Goal: Task Accomplishment & Management: Use online tool/utility

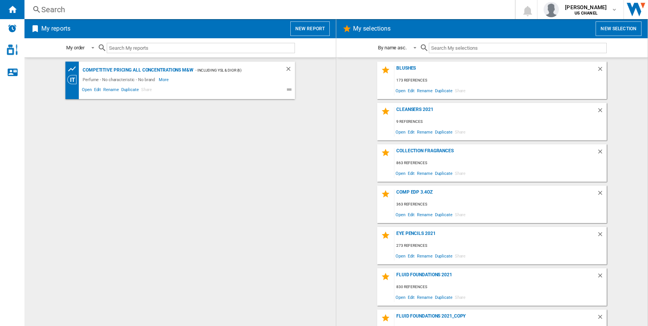
click at [306, 28] on button "New report" at bounding box center [309, 28] width 39 height 15
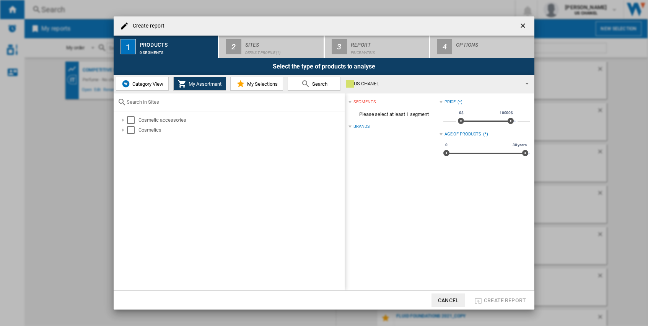
click at [260, 87] on button "My Selections" at bounding box center [256, 84] width 53 height 14
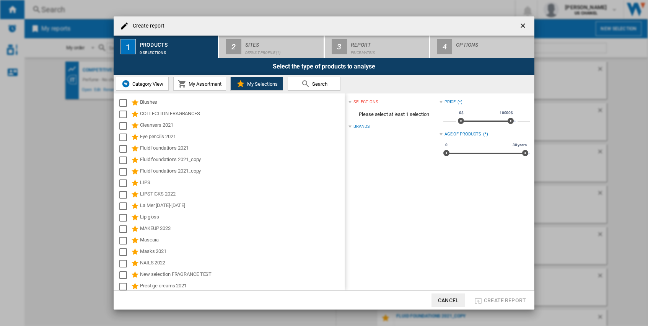
click at [189, 85] on span "My Assortment" at bounding box center [204, 84] width 35 height 6
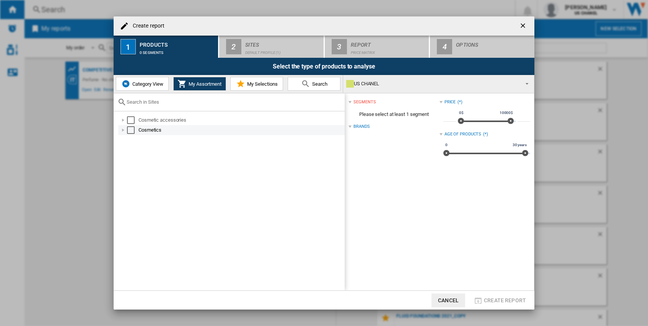
click at [123, 130] on div at bounding box center [123, 130] width 8 height 8
click at [133, 148] on div at bounding box center [132, 150] width 8 height 8
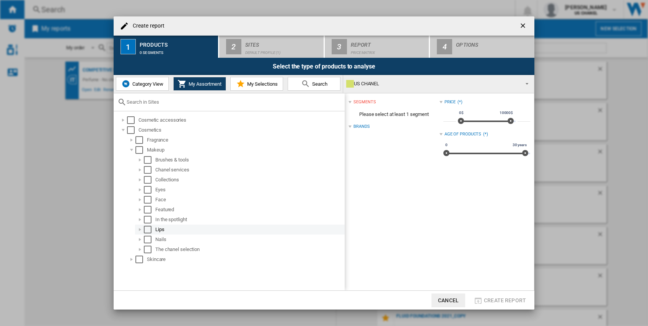
click at [153, 226] on md-checkbox "Select" at bounding box center [149, 230] width 11 height 8
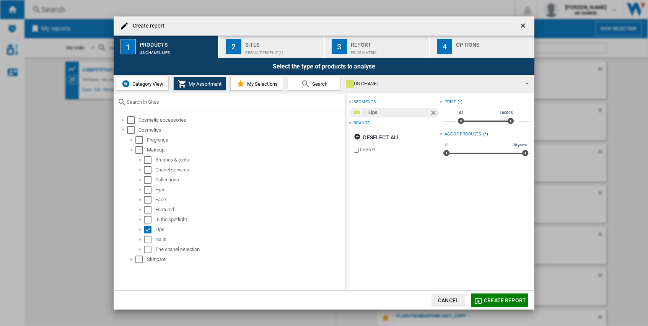
click at [313, 82] on span "Search" at bounding box center [318, 84] width 17 height 6
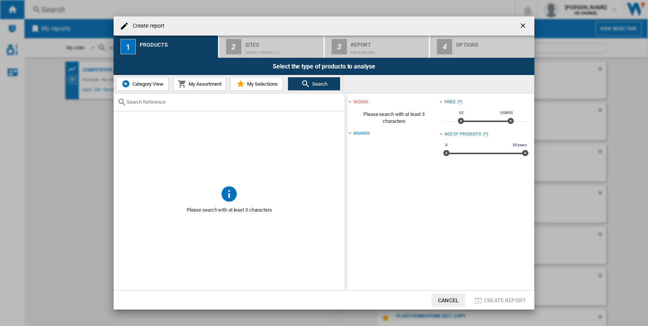
click at [225, 102] on input "text" at bounding box center [234, 102] width 214 height 6
click at [247, 86] on span "My Selections" at bounding box center [261, 84] width 33 height 6
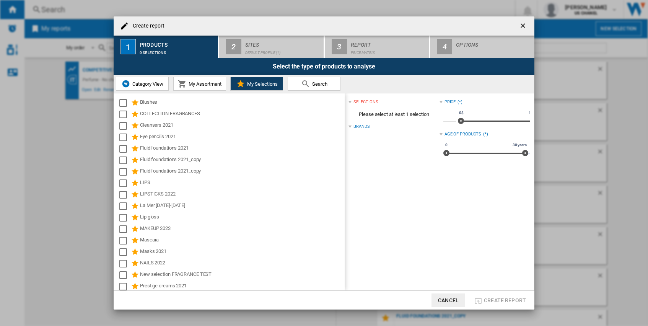
click at [196, 86] on span "My Assortment" at bounding box center [204, 84] width 35 height 6
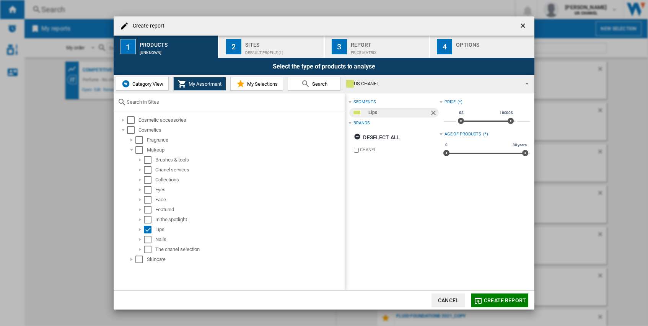
click at [148, 84] on span "Category View" at bounding box center [146, 84] width 33 height 6
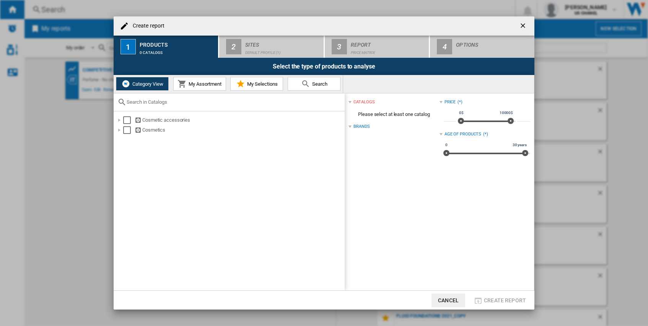
click at [196, 84] on span "My Assortment" at bounding box center [204, 84] width 35 height 6
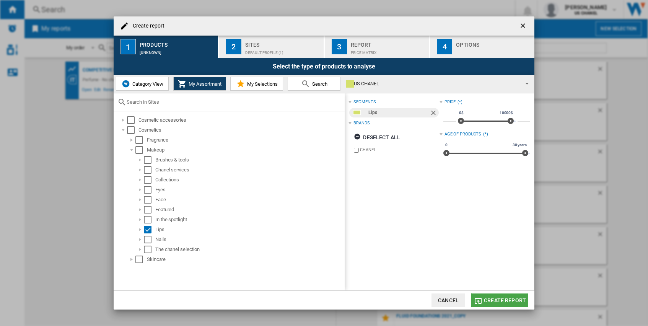
click at [488, 297] on span "Create report" at bounding box center [505, 300] width 42 height 6
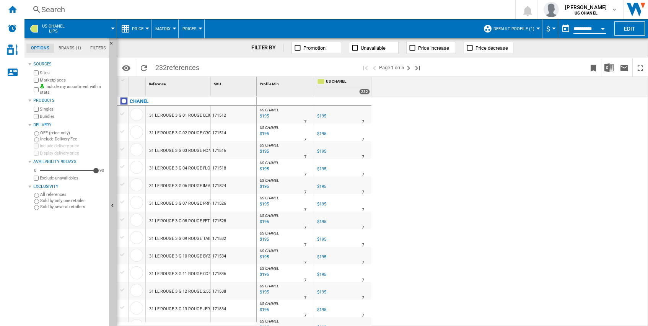
click at [143, 31] on button "Price" at bounding box center [139, 28] width 15 height 19
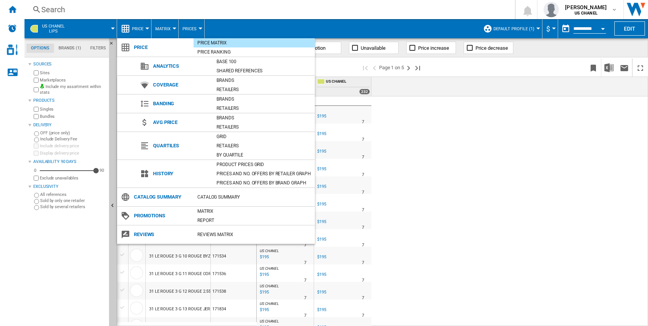
click at [143, 31] on md-backdrop at bounding box center [324, 163] width 648 height 326
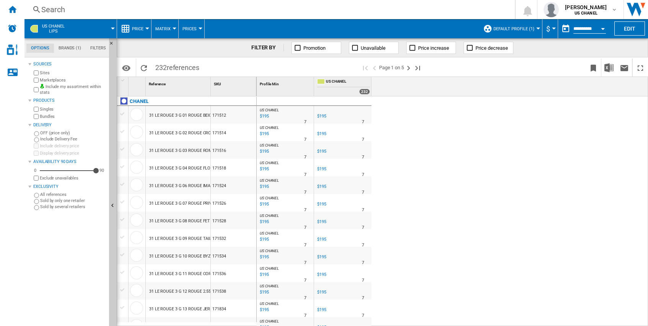
click at [77, 48] on md-tab-item "Brands (1)" at bounding box center [70, 48] width 32 height 9
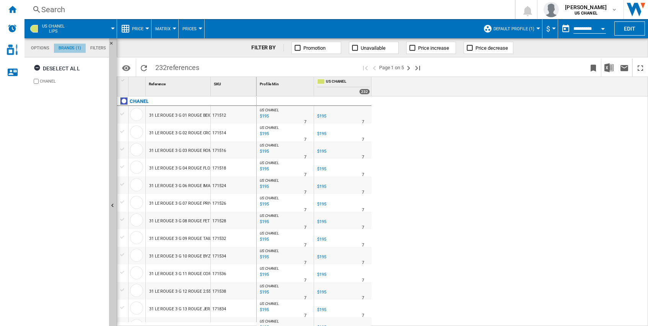
scroll to position [29, 0]
click at [101, 46] on md-tab-item "Filters" at bounding box center [98, 48] width 25 height 9
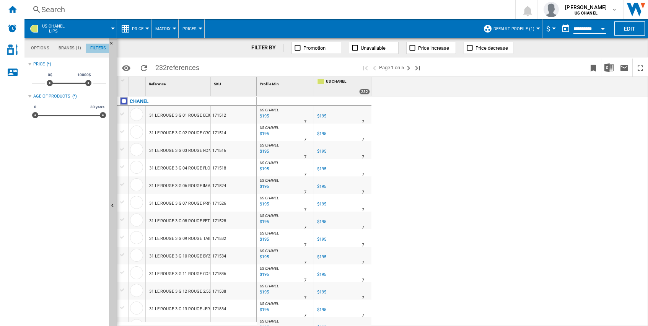
scroll to position [50, 0]
click at [68, 53] on md-tabs-canvas "Options Brands (1) Filters Options Brands (1) Filters" at bounding box center [70, 47] width 92 height 19
click at [39, 47] on md-tab-item "Options" at bounding box center [40, 48] width 28 height 9
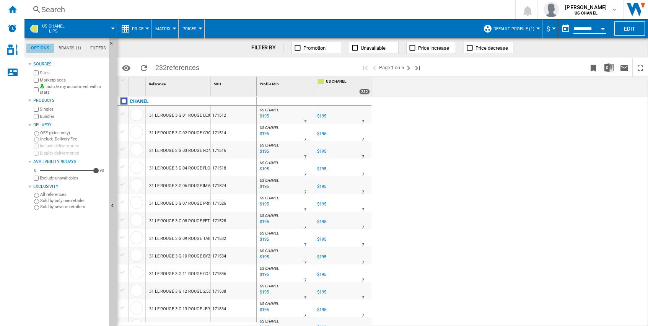
scroll to position [9, 0]
click at [628, 27] on button "Edit" at bounding box center [629, 28] width 31 height 14
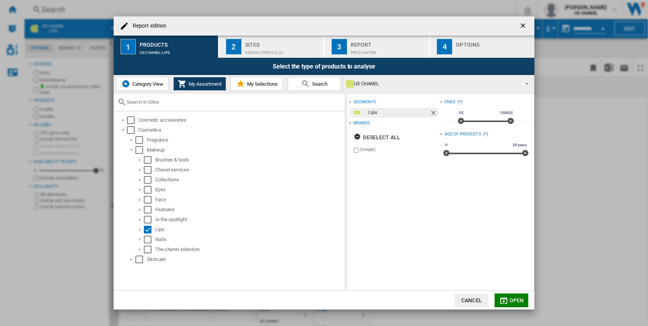
click at [150, 84] on span "Category View" at bounding box center [146, 84] width 33 height 6
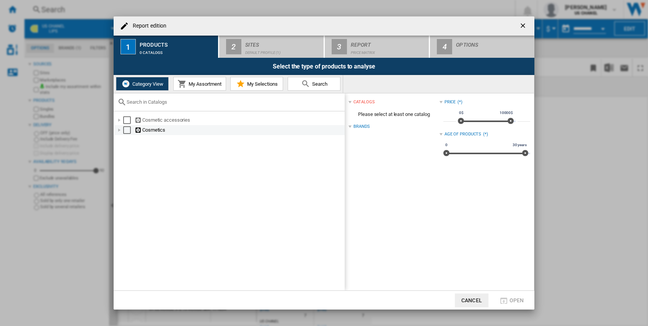
click at [118, 131] on div "Report edition ..." at bounding box center [120, 130] width 8 height 8
click at [125, 150] on div "Report edition ..." at bounding box center [128, 150] width 8 height 8
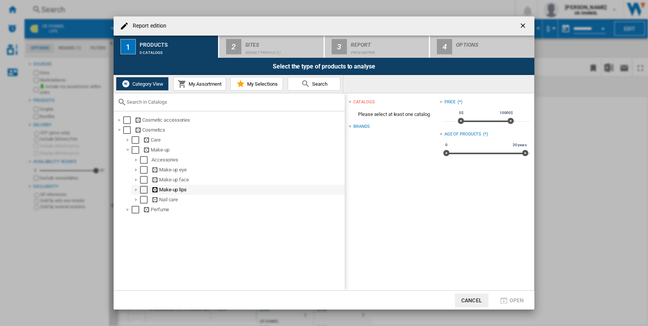
click at [136, 190] on div "Report edition ..." at bounding box center [136, 190] width 8 height 8
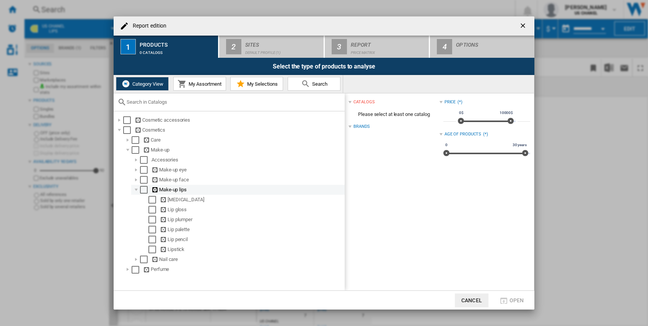
click at [145, 189] on div "Select" at bounding box center [144, 190] width 8 height 8
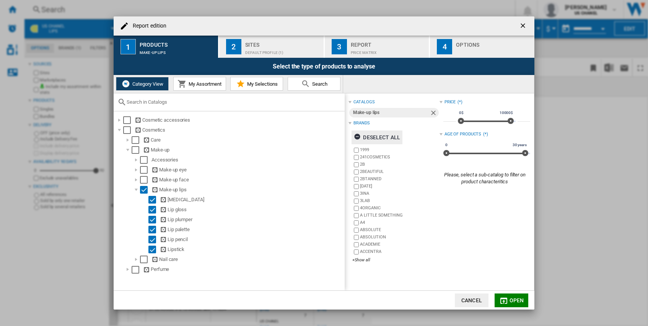
click at [358, 137] on ng-md-icon "Report edition ..." at bounding box center [358, 137] width 9 height 9
click at [361, 261] on div "+Show all" at bounding box center [395, 260] width 87 height 6
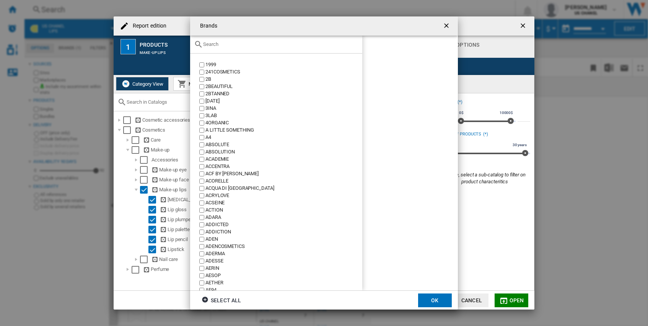
click at [234, 47] on input "text" at bounding box center [280, 44] width 155 height 6
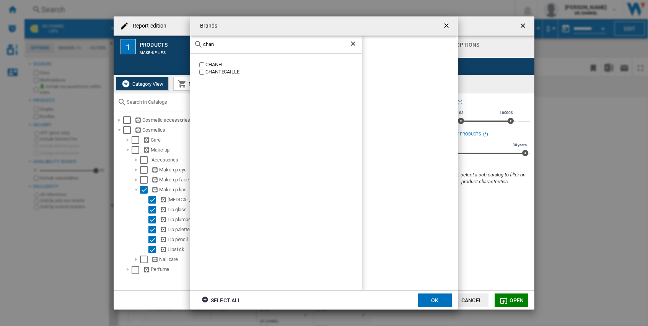
click at [209, 66] on div "CHANEL" at bounding box center [283, 64] width 157 height 7
click at [233, 53] on div "chan CHANEL [GEOGRAPHIC_DATA]" at bounding box center [276, 163] width 172 height 255
click at [216, 43] on input "chan" at bounding box center [276, 44] width 146 height 6
type input "dior"
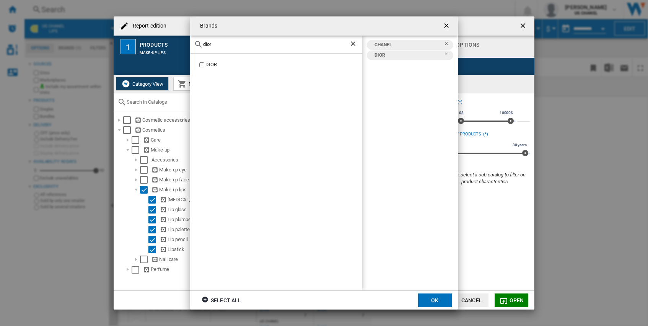
click at [432, 299] on button "OK" at bounding box center [435, 300] width 34 height 14
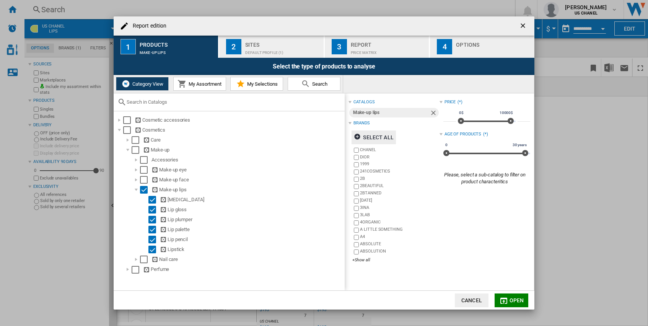
click at [517, 299] on span "Open" at bounding box center [516, 300] width 15 height 6
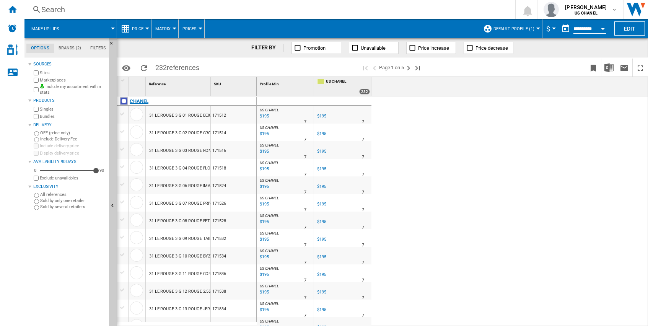
click at [124, 101] on div at bounding box center [124, 101] width 8 height 8
click at [120, 113] on div at bounding box center [123, 114] width 8 height 7
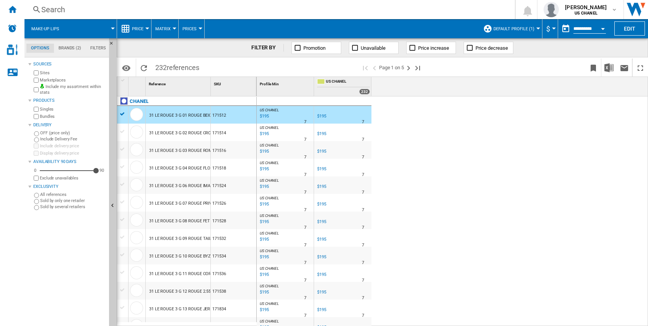
click at [124, 81] on div at bounding box center [123, 80] width 7 height 5
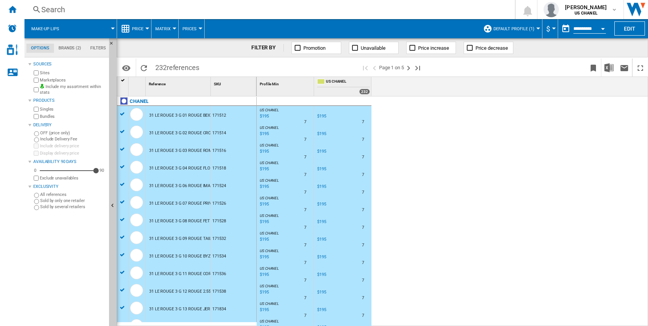
click at [430, 50] on span "Price increase" at bounding box center [433, 48] width 31 height 6
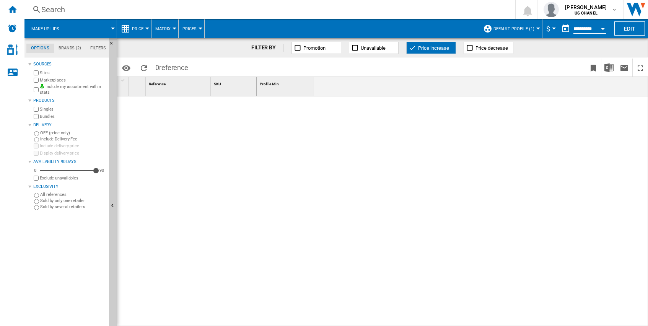
click at [420, 50] on span "Price increase" at bounding box center [433, 48] width 31 height 6
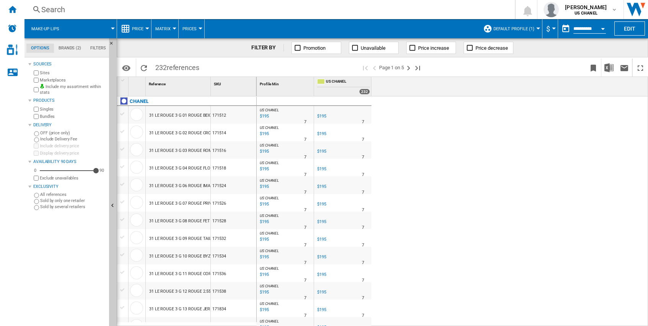
click at [97, 51] on md-tab-item "Filters" at bounding box center [98, 48] width 25 height 9
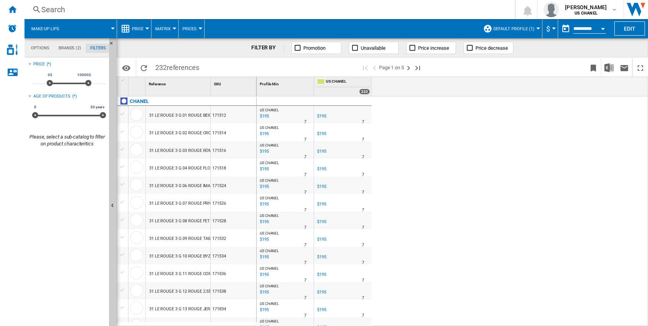
scroll to position [50, 0]
click at [97, 51] on md-tab-item "Filters" at bounding box center [98, 48] width 25 height 9
click at [74, 52] on md-tab-item "Brands (2)" at bounding box center [70, 48] width 32 height 9
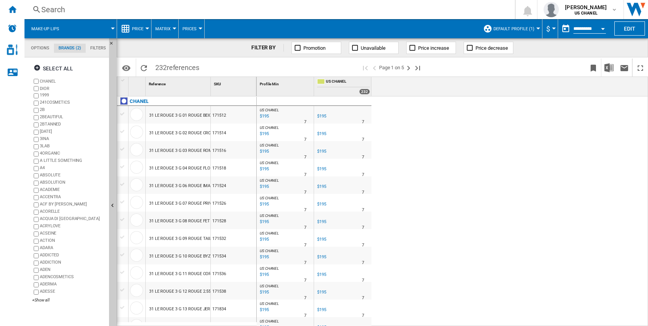
click at [47, 52] on md-tab-item "Options" at bounding box center [40, 48] width 28 height 9
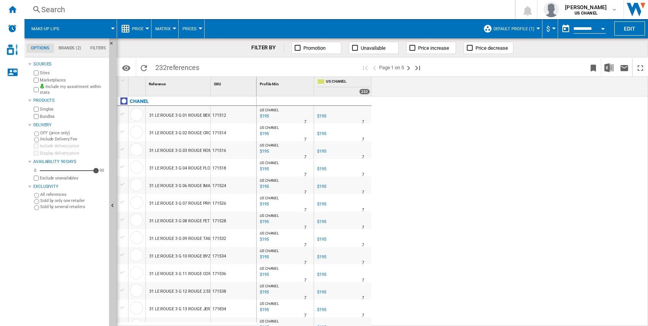
click at [143, 28] on span "Price" at bounding box center [137, 28] width 11 height 5
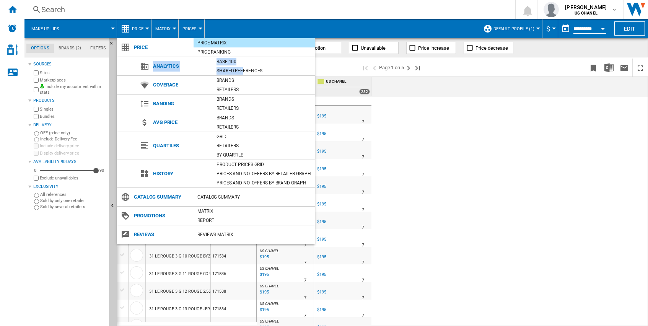
drag, startPoint x: 242, startPoint y: 67, endPoint x: 135, endPoint y: 67, distance: 106.3
click at [135, 66] on div "Analytics Base 100 Shared references" at bounding box center [216, 66] width 198 height 19
click at [234, 117] on div "Brands" at bounding box center [264, 118] width 102 height 8
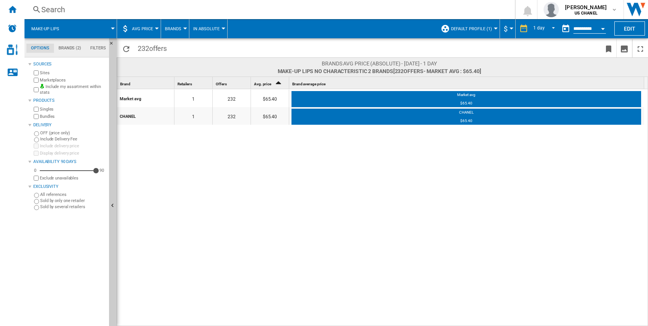
click at [153, 33] on button "AVG Price" at bounding box center [144, 28] width 25 height 19
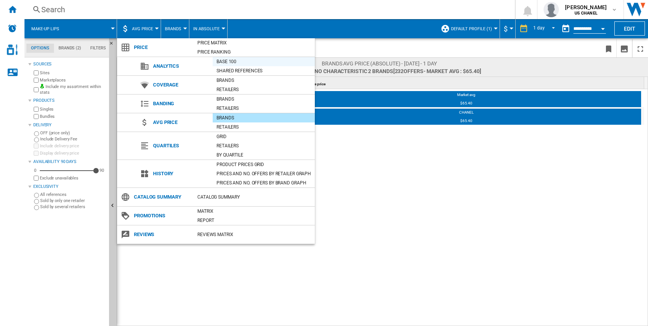
click at [238, 59] on div "Base 100" at bounding box center [264, 62] width 102 height 8
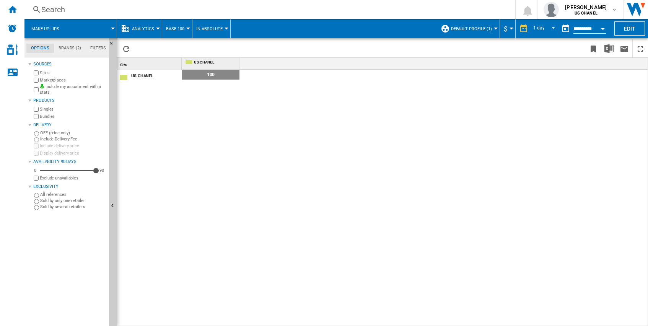
click at [150, 30] on span "Analytics" at bounding box center [143, 28] width 22 height 5
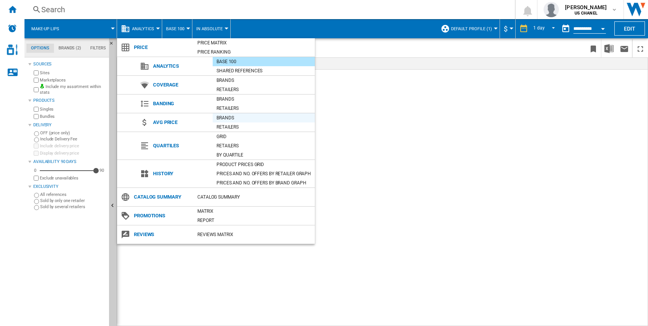
click at [229, 115] on div "Brands" at bounding box center [264, 118] width 102 height 8
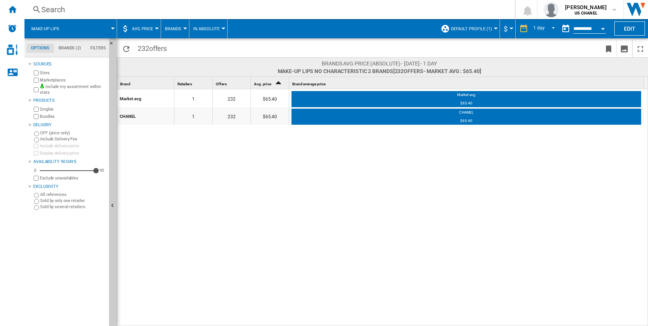
click at [176, 29] on span "Brands" at bounding box center [173, 28] width 16 height 5
click at [176, 29] on md-backdrop at bounding box center [324, 163] width 648 height 326
click at [203, 26] on span "In Absolute" at bounding box center [206, 28] width 26 height 5
click at [207, 66] on span "In Relative" at bounding box center [208, 65] width 27 height 7
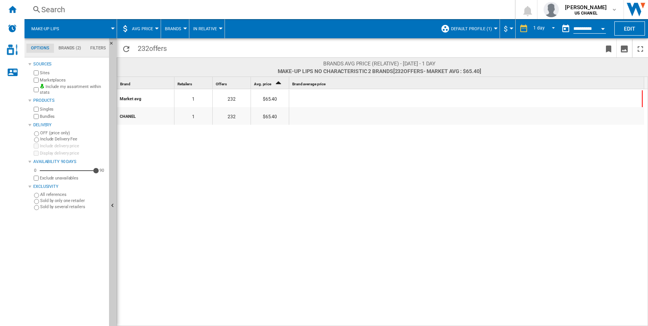
click at [207, 28] on span "In Relative" at bounding box center [205, 28] width 24 height 5
click at [140, 30] on md-backdrop at bounding box center [324, 163] width 648 height 326
click at [127, 48] on ng-md-icon "Reload" at bounding box center [126, 48] width 9 height 9
click at [146, 31] on span "AVG Price" at bounding box center [142, 28] width 21 height 5
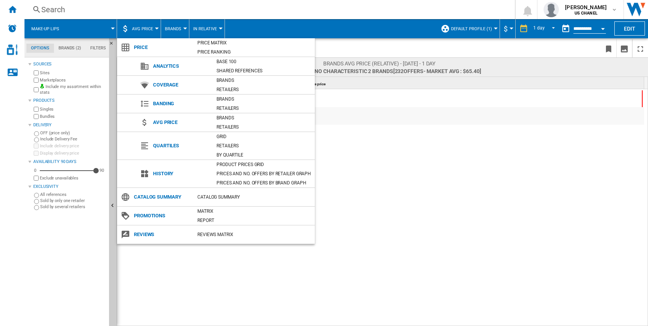
click at [128, 49] on ng-md-icon at bounding box center [125, 47] width 9 height 9
click at [146, 46] on span "Price" at bounding box center [161, 47] width 63 height 11
click at [215, 195] on div "Catalog Summary" at bounding box center [254, 197] width 121 height 8
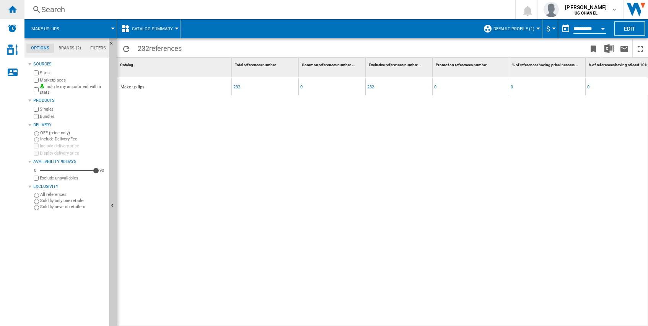
click at [14, 8] on ng-md-icon "Home" at bounding box center [12, 9] width 9 height 9
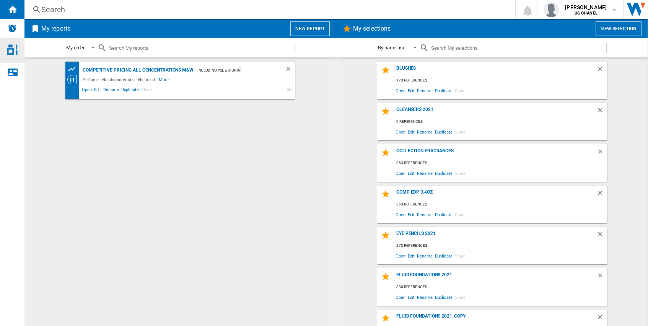
click at [6, 54] on div "Access to Chanel Cosmetic" at bounding box center [12, 50] width 24 height 24
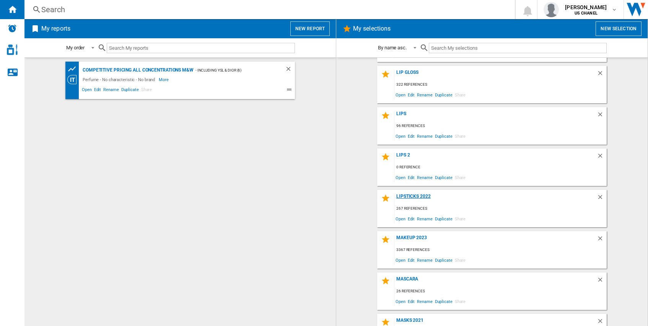
scroll to position [421, 0]
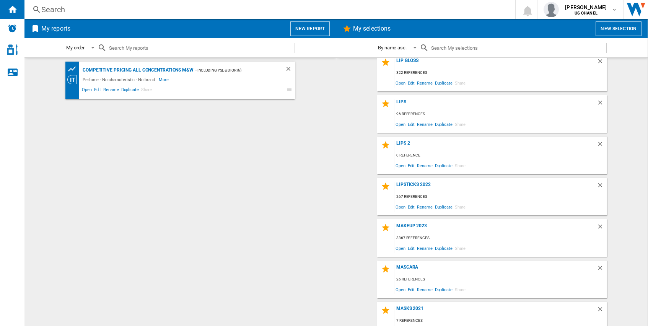
click at [422, 156] on div "0 reference" at bounding box center [500, 156] width 212 height 10
click at [395, 144] on div "lips 2" at bounding box center [495, 145] width 202 height 10
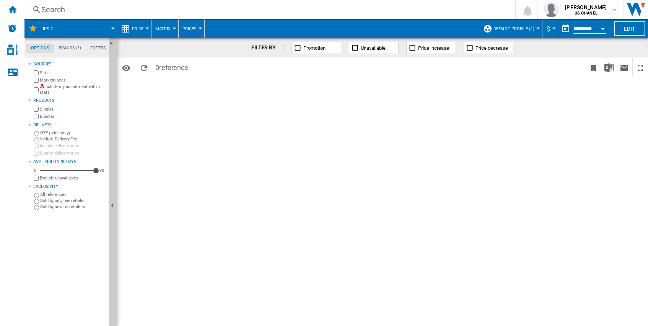
click at [530, 28] on span "Default profile (1)" at bounding box center [513, 28] width 41 height 5
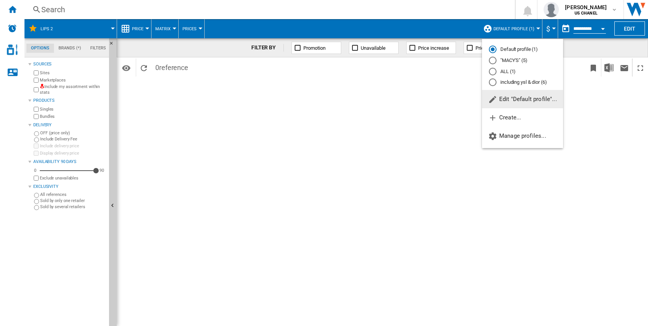
click at [581, 28] on md-backdrop at bounding box center [324, 163] width 648 height 326
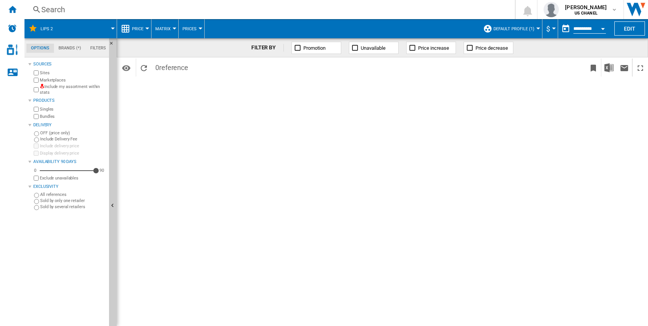
click at [588, 28] on input "**********" at bounding box center [589, 29] width 33 height 7
click at [600, 29] on button "Open calendar" at bounding box center [603, 28] width 14 height 14
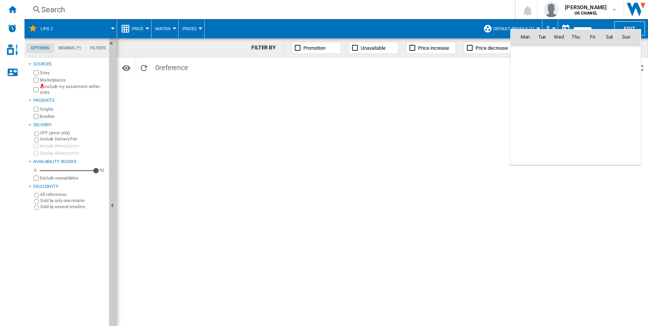
scroll to position [3649, 0]
click at [449, 22] on div at bounding box center [324, 163] width 648 height 326
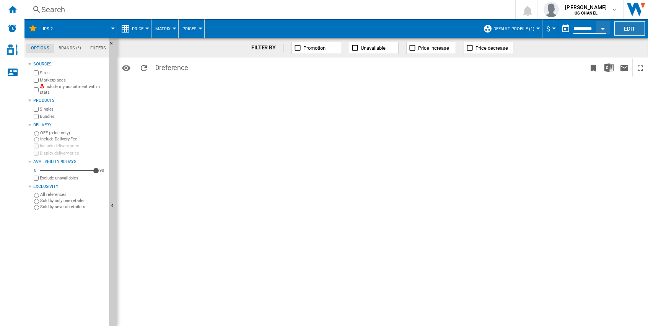
click at [628, 32] on button "Edit" at bounding box center [629, 28] width 31 height 14
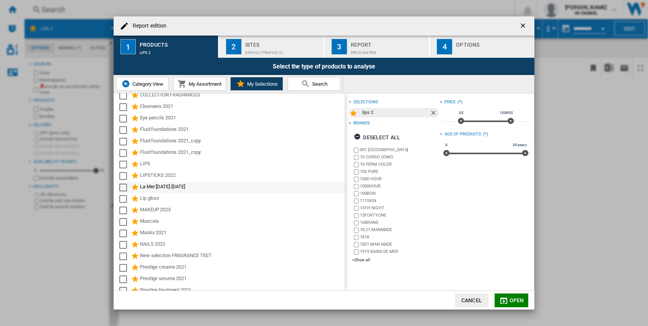
scroll to position [0, 0]
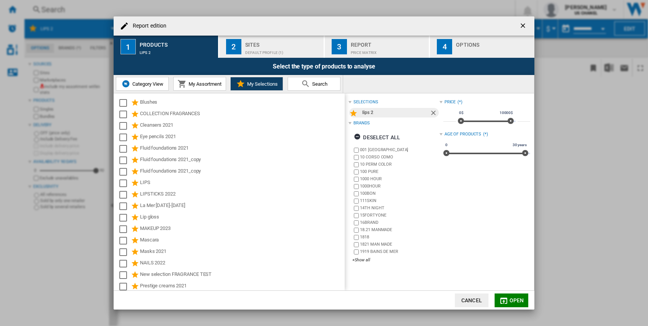
click at [144, 84] on span "Category View" at bounding box center [146, 84] width 33 height 6
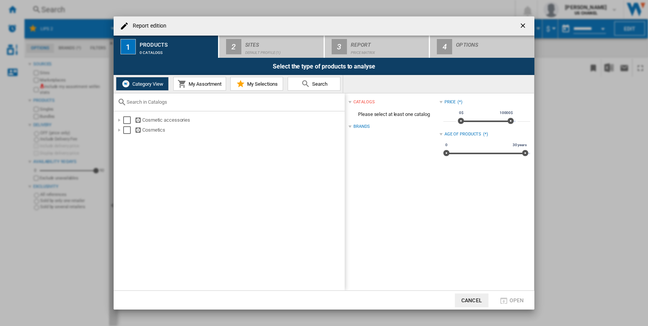
click at [524, 24] on ng-md-icon "getI18NText('BUTTONS.CLOSE_DIALOG')" at bounding box center [523, 26] width 9 height 9
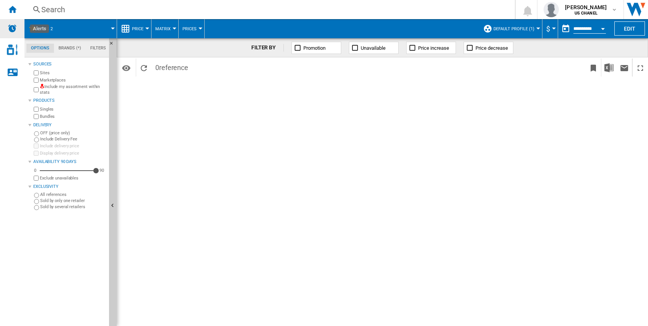
click at [13, 31] on img "Alerts" at bounding box center [12, 28] width 9 height 9
click at [13, 53] on img "Access to Chanel Cosmetic" at bounding box center [12, 49] width 11 height 11
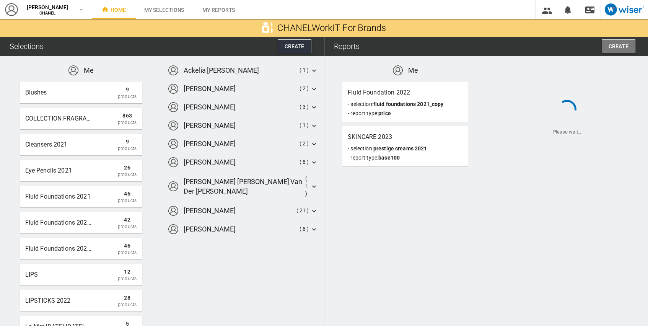
click at [618, 46] on span "Create" at bounding box center [619, 46] width 20 height 6
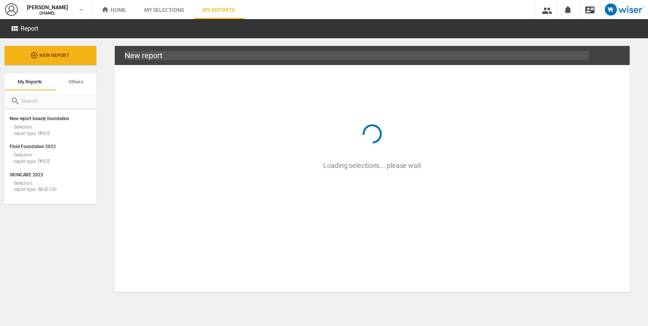
click at [141, 57] on input "New report" at bounding box center [357, 55] width 464 height 9
type input "L"
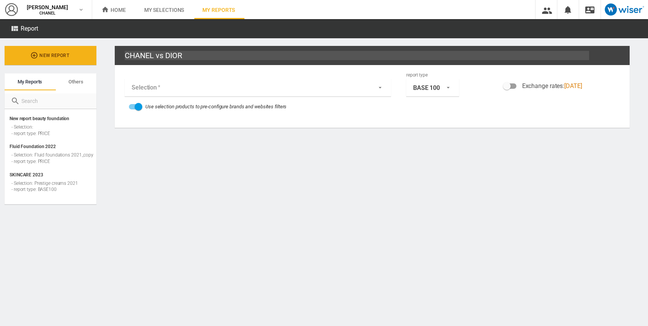
type input "CHANEL vs DIOR"
click at [163, 153] on md-content "CHANEL vs DIOR Save Save as Rename [GEOGRAPHIC_DATA] [GEOGRAPHIC_DATA] Export t…" at bounding box center [372, 182] width 552 height 288
click at [434, 92] on span "BASE 100" at bounding box center [426, 88] width 27 height 8
click at [434, 92] on md-option "BASE 100" at bounding box center [432, 88] width 65 height 16
click at [434, 92] on span "BASE 100" at bounding box center [426, 88] width 27 height 8
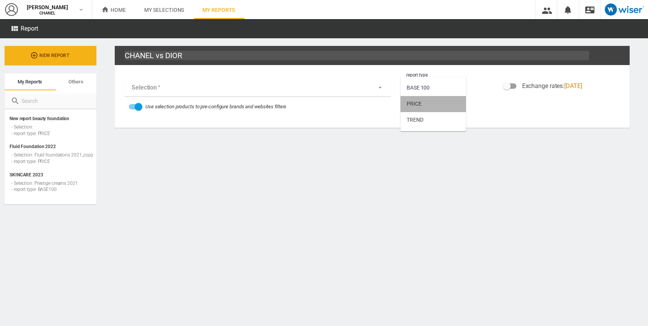
click at [421, 109] on md-option "PRICE" at bounding box center [432, 104] width 65 height 16
click at [186, 91] on md-select "Selection Me Blushes (9 Products) COLLECTION FRAGRANCES (863 Products) Cleanser…" at bounding box center [262, 88] width 275 height 18
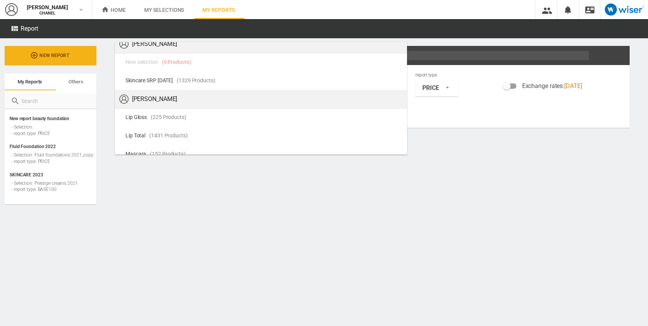
scroll to position [535, 0]
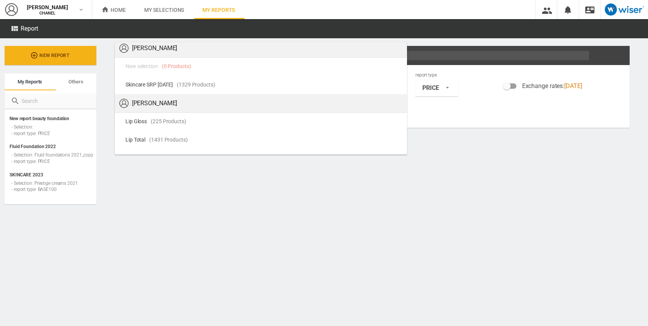
click at [178, 186] on md-backdrop at bounding box center [324, 163] width 648 height 326
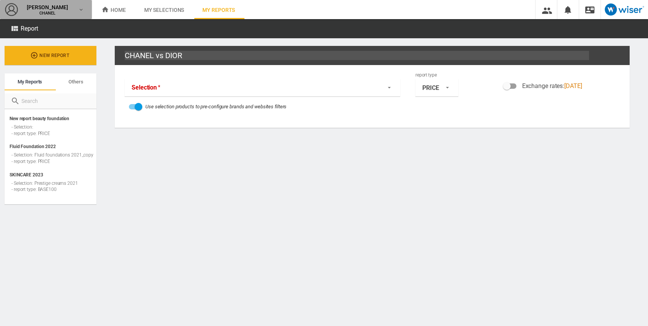
click at [49, 11] on span "CHANEL" at bounding box center [47, 13] width 46 height 5
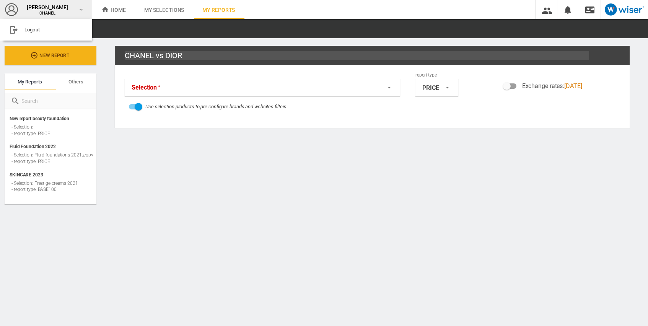
click at [118, 11] on md-backdrop at bounding box center [324, 163] width 648 height 326
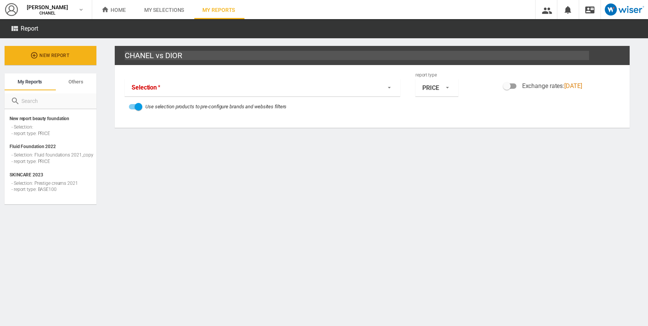
click at [117, 8] on span "Home" at bounding box center [113, 10] width 24 height 6
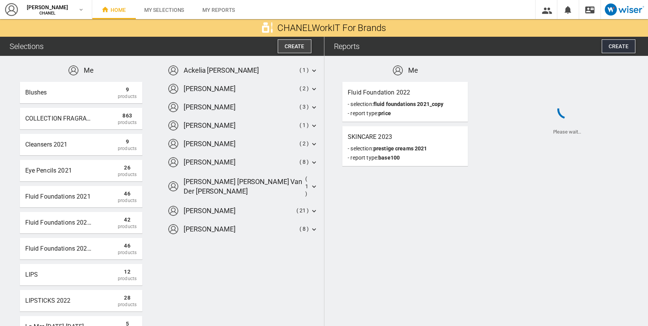
click at [303, 42] on button "Create" at bounding box center [295, 46] width 34 height 14
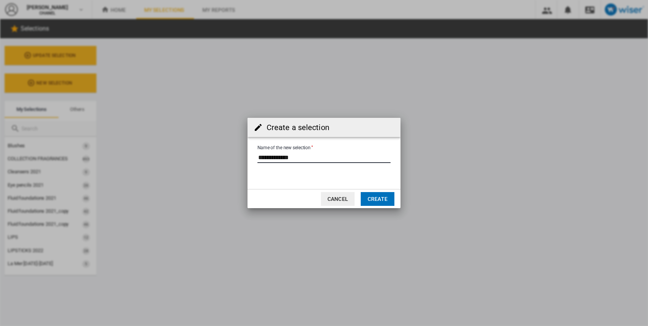
click at [314, 155] on input "Name of the new selection" at bounding box center [323, 156] width 133 height 11
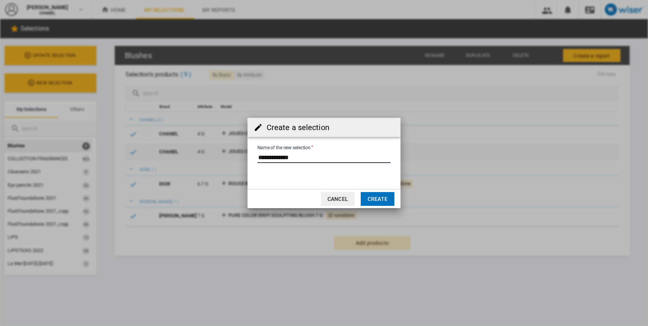
drag, startPoint x: 321, startPoint y: 153, endPoint x: 206, endPoint y: 155, distance: 115.1
click at [208, 155] on div "Create a selection Name of the new selection Cancel Create" at bounding box center [324, 163] width 648 height 326
type input "**********"
click at [383, 196] on button "Create" at bounding box center [378, 199] width 34 height 14
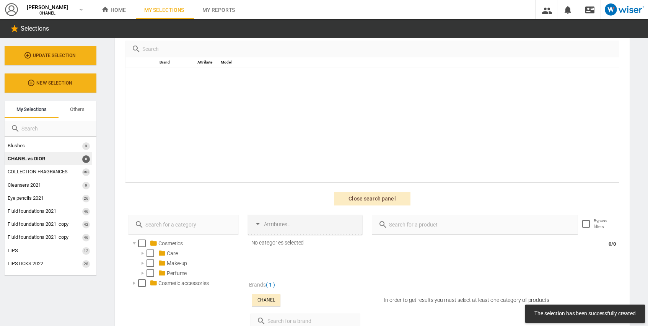
scroll to position [153, 0]
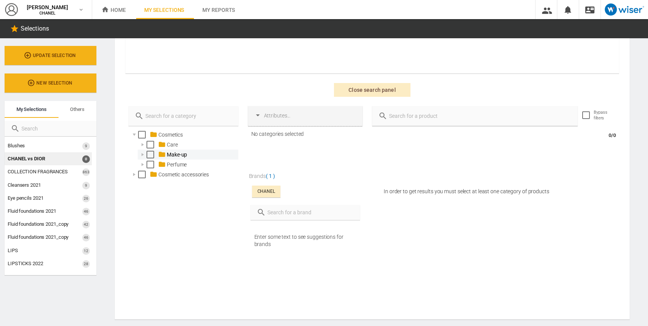
click at [141, 155] on div at bounding box center [143, 155] width 8 height 8
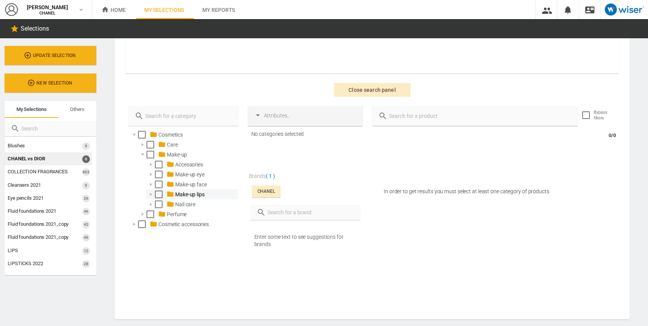
click at [168, 193] on icon at bounding box center [170, 194] width 8 height 8
click at [161, 194] on div "Select" at bounding box center [159, 194] width 8 height 8
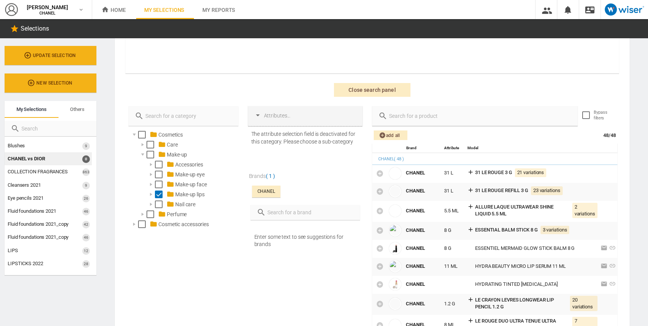
click at [280, 212] on input "text" at bounding box center [310, 212] width 88 height 11
type input "DIOR"
click at [253, 226] on div at bounding box center [255, 228] width 8 height 8
click at [388, 133] on span "Add all" at bounding box center [390, 135] width 24 height 10
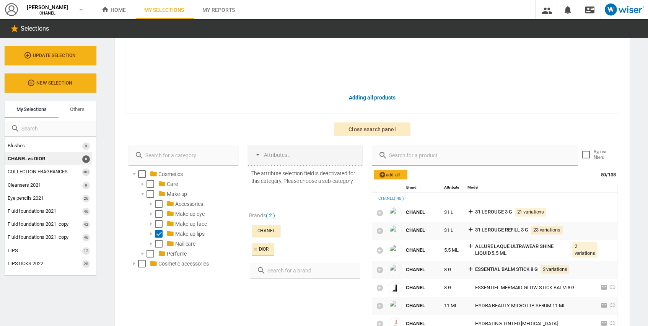
scroll to position [0, 0]
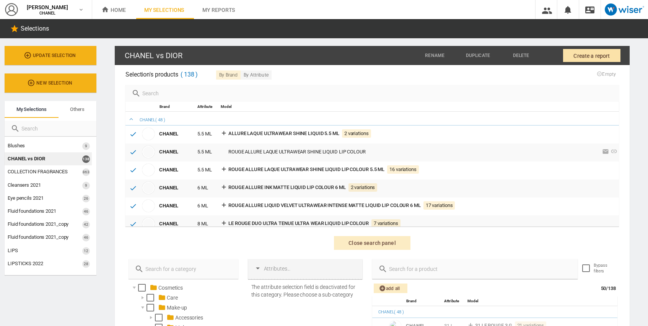
click at [589, 57] on span "Create a report" at bounding box center [591, 56] width 36 height 14
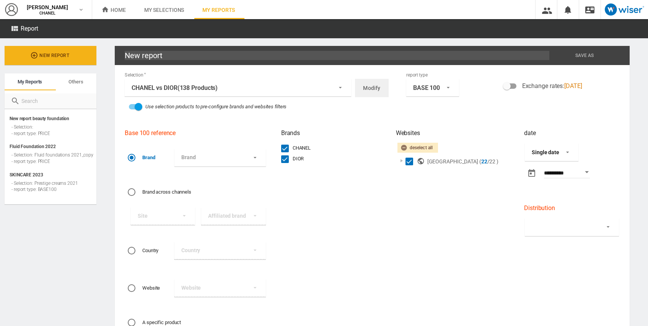
click at [555, 156] on md-select-value "Single date" at bounding box center [552, 152] width 54 height 18
click at [555, 183] on div "Compare 2 dates" at bounding box center [542, 185] width 40 height 8
click at [555, 155] on div "Compare 2 dates" at bounding box center [552, 152] width 41 height 6
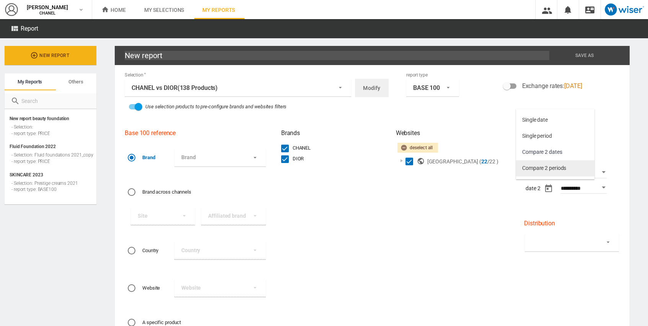
click at [534, 169] on div "Compare 2 periods" at bounding box center [544, 168] width 44 height 8
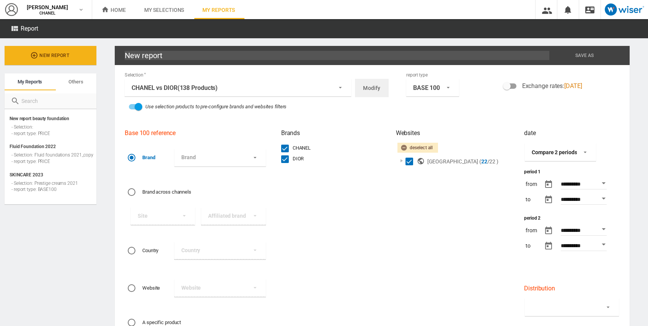
click at [556, 152] on div "Compare 2 periods" at bounding box center [554, 152] width 45 height 6
click at [435, 89] on md-backdrop at bounding box center [324, 163] width 648 height 326
click at [436, 89] on div "BASE 100" at bounding box center [426, 87] width 27 height 7
click at [429, 107] on md-option "PRICE" at bounding box center [430, 104] width 65 height 16
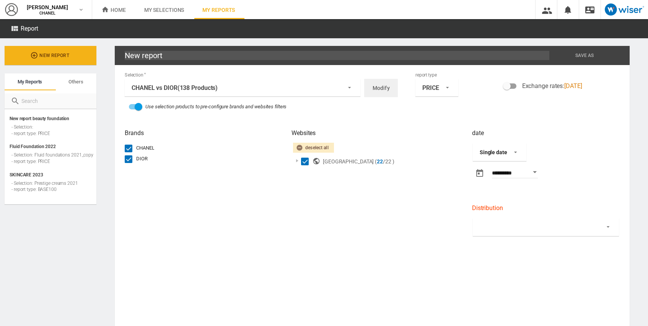
click at [502, 155] on div "Single date" at bounding box center [494, 152] width 28 height 6
click at [436, 89] on md-backdrop at bounding box center [324, 163] width 648 height 326
click at [435, 92] on span "PRICE" at bounding box center [430, 88] width 17 height 8
click at [435, 105] on md-option "TREND" at bounding box center [434, 104] width 55 height 16
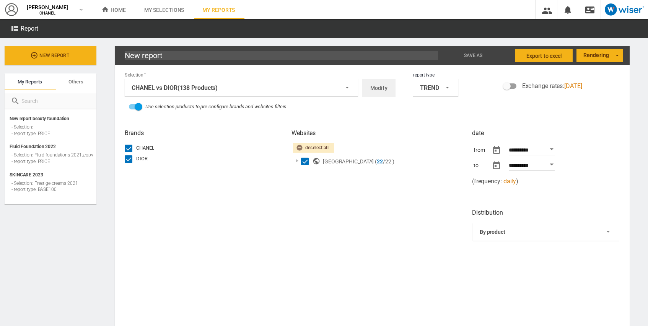
click at [514, 241] on div "**********" at bounding box center [545, 226] width 155 height 204
click at [511, 233] on span "By product" at bounding box center [540, 232] width 120 height 8
click at [430, 210] on md-backdrop at bounding box center [324, 163] width 648 height 326
click at [426, 94] on md-select-value "TREND" at bounding box center [435, 88] width 45 height 18
click at [429, 58] on div "BASE 100" at bounding box center [421, 56] width 23 height 8
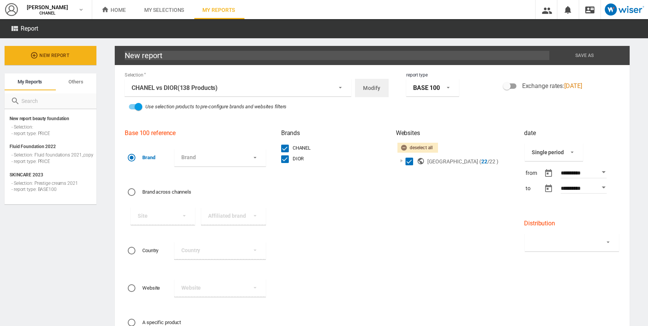
click at [431, 90] on div "BASE 100" at bounding box center [426, 87] width 27 height 7
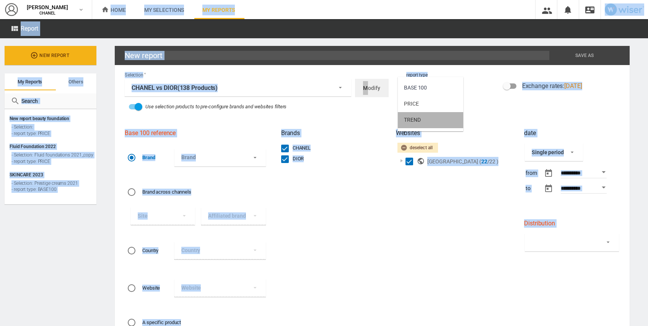
drag, startPoint x: 437, startPoint y: 124, endPoint x: 521, endPoint y: 109, distance: 85.0
click at [520, 110] on body "In order to access Insight, please log out and log in again OK NEW [PERSON_NAME…" at bounding box center [324, 163] width 648 height 326
click at [604, 122] on md-backdrop at bounding box center [324, 163] width 648 height 326
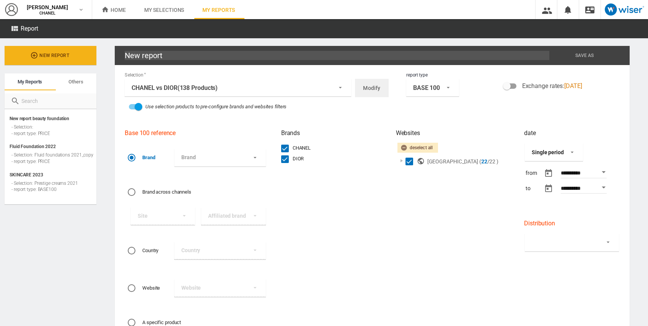
click at [572, 155] on md-select-value "Single period" at bounding box center [554, 152] width 58 height 18
click at [604, 117] on md-backdrop at bounding box center [324, 163] width 648 height 326
click at [598, 173] on button "Open calendar" at bounding box center [604, 172] width 14 height 14
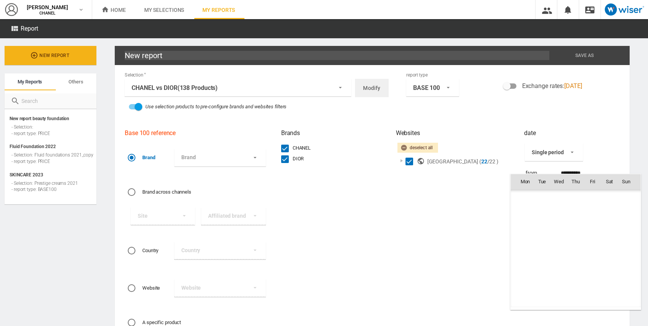
scroll to position [177167, 0]
click at [535, 195] on span "[DATE]" at bounding box center [528, 197] width 16 height 6
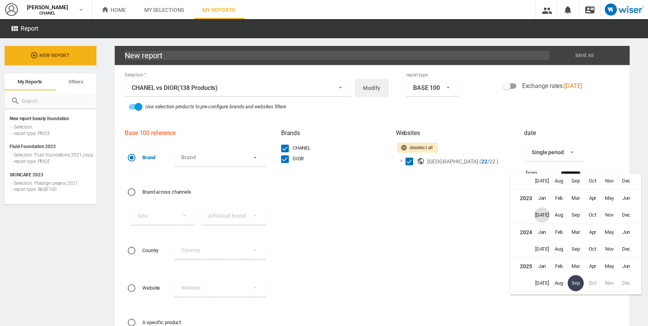
scroll to position [4761, 0]
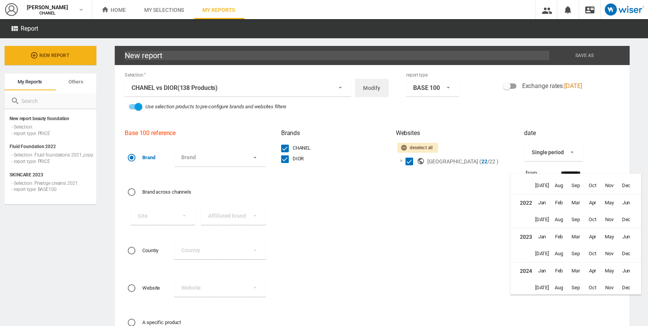
click at [441, 200] on div at bounding box center [324, 163] width 648 height 326
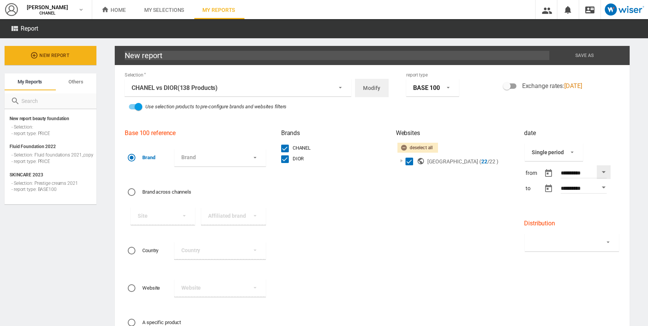
click at [426, 85] on div "BASE 100" at bounding box center [426, 87] width 27 height 7
click at [426, 118] on md-option "TREND" at bounding box center [430, 120] width 65 height 16
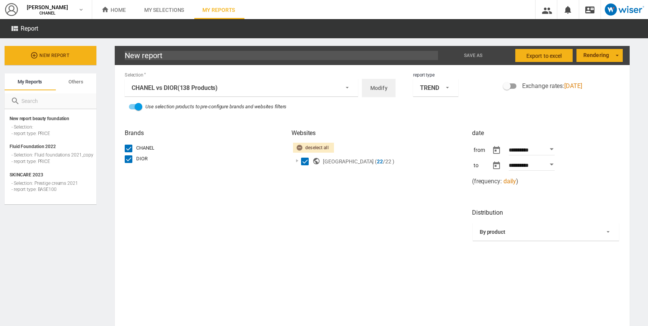
click at [503, 179] on span "daily" at bounding box center [509, 180] width 13 height 7
click at [511, 181] on span "daily" at bounding box center [509, 180] width 13 height 7
click at [505, 232] on span "By product" at bounding box center [540, 232] width 120 height 8
click at [505, 232] on md-option "By product" at bounding box center [542, 232] width 157 height 16
click at [520, 155] on body "In order to access Insight, please log out and log in again OK NEW [PERSON_NAME…" at bounding box center [324, 163] width 648 height 326
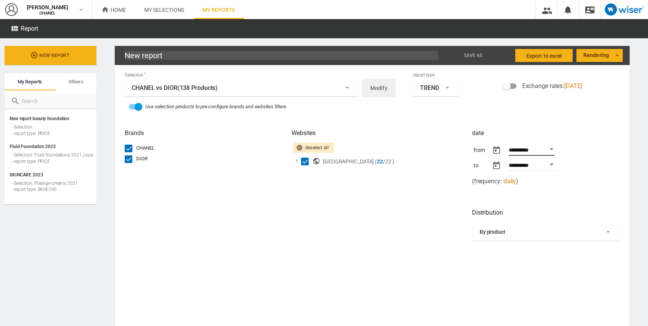
click at [551, 148] on button "Open calendar" at bounding box center [552, 149] width 14 height 14
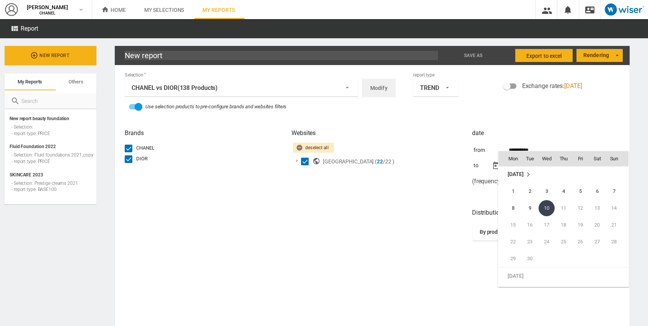
click at [519, 171] on span "[DATE]" at bounding box center [516, 174] width 16 height 6
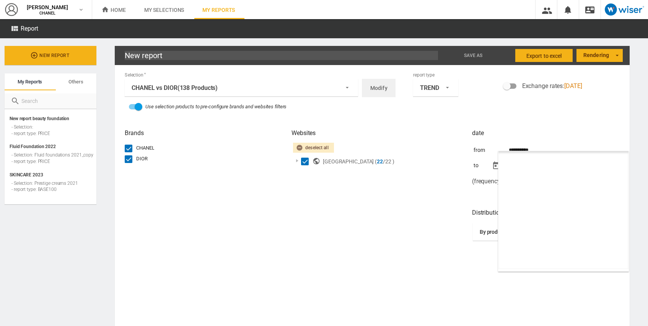
scroll to position [4799, 0]
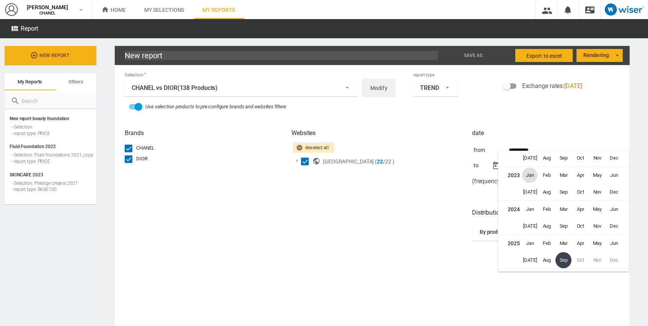
click at [531, 174] on span "Jan" at bounding box center [529, 175] width 15 height 15
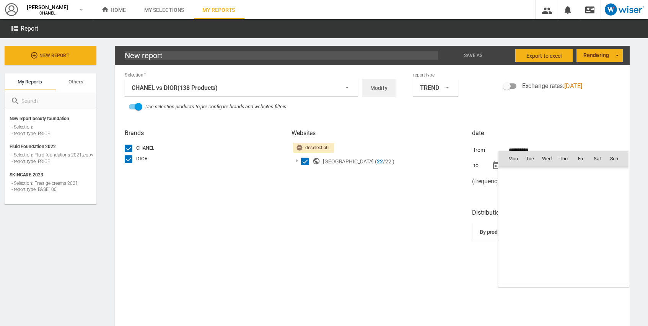
scroll to position [173923, 0]
click at [618, 172] on span "1" at bounding box center [613, 175] width 15 height 15
type input "**********"
click at [517, 182] on span "monthly" at bounding box center [514, 180] width 22 height 7
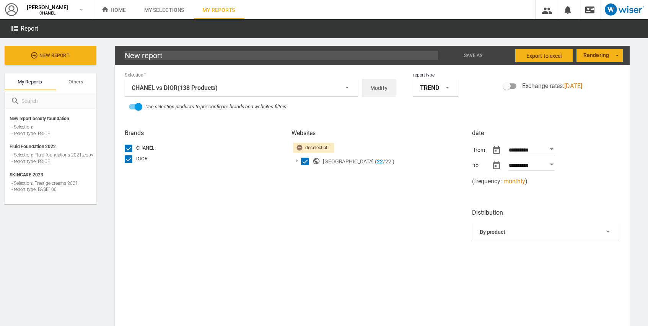
click at [427, 86] on div "TREND" at bounding box center [429, 87] width 19 height 7
click at [423, 72] on div "PRICE" at bounding box center [417, 72] width 15 height 8
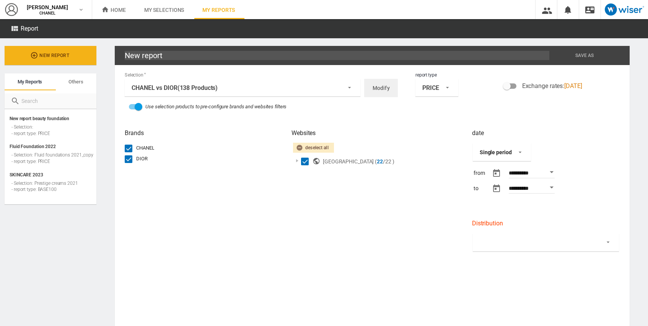
click at [504, 156] on span "Single period" at bounding box center [496, 153] width 32 height 8
click at [565, 144] on md-backdrop at bounding box center [324, 163] width 648 height 326
click at [554, 173] on button "Open calendar" at bounding box center [552, 172] width 14 height 14
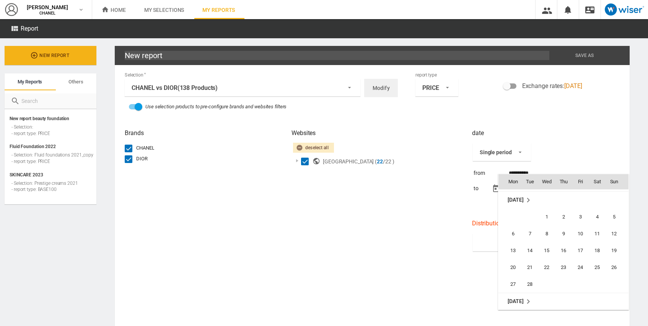
click at [556, 146] on div at bounding box center [324, 163] width 648 height 326
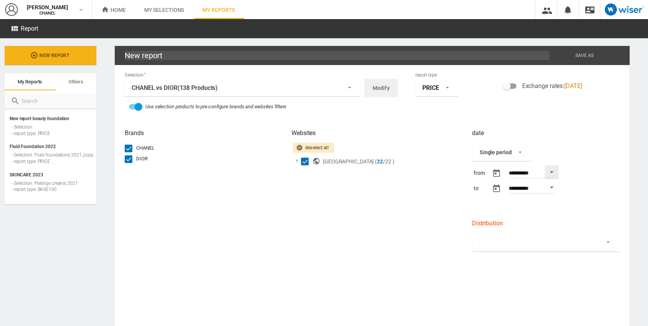
click at [417, 85] on md-select-value "PRICE" at bounding box center [436, 88] width 43 height 18
click at [420, 64] on md-option "BASE 100" at bounding box center [434, 72] width 55 height 16
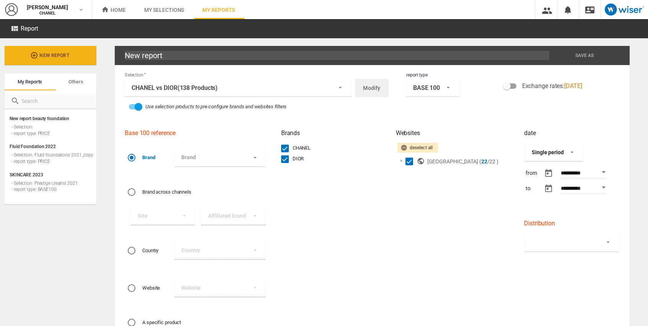
click at [553, 150] on div "Single period" at bounding box center [548, 152] width 32 height 6
click at [556, 181] on div "Compare 2 periods" at bounding box center [544, 185] width 44 height 8
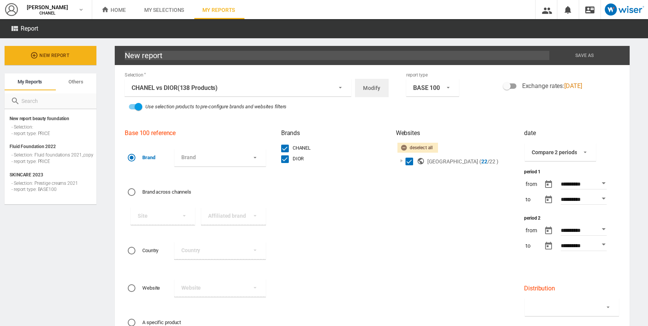
click at [569, 181] on body "In order to access Insight, please log out and log in again OK NEW [PERSON_NAME…" at bounding box center [324, 163] width 648 height 326
click at [599, 181] on button "Open calendar" at bounding box center [604, 183] width 14 height 14
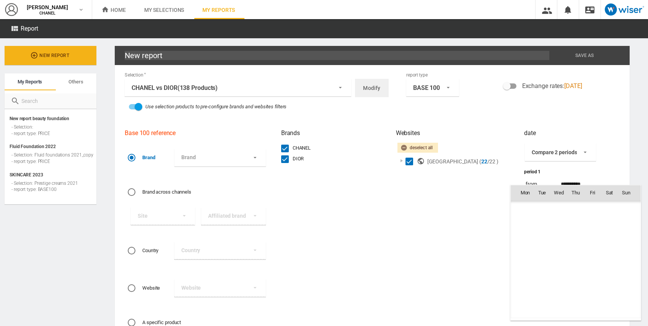
scroll to position [174034, 0]
click at [527, 192] on th "Mon" at bounding box center [522, 192] width 23 height 15
click at [530, 298] on span "[DATE]" at bounding box center [528, 301] width 16 height 6
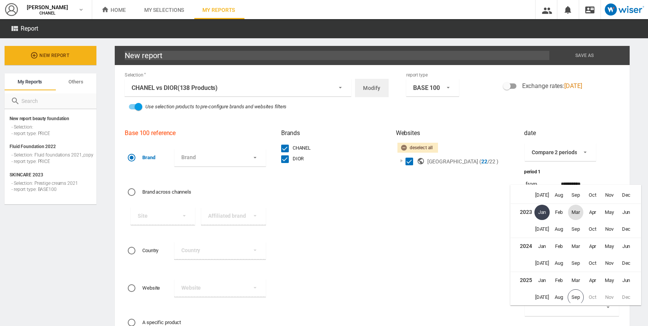
click at [543, 209] on span "Jan" at bounding box center [541, 212] width 15 height 15
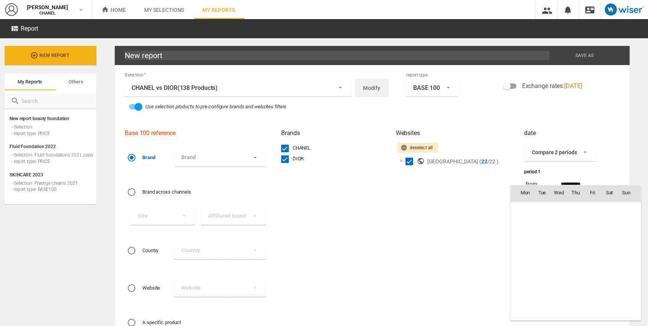
scroll to position [173923, 0]
click at [491, 195] on div at bounding box center [324, 163] width 648 height 326
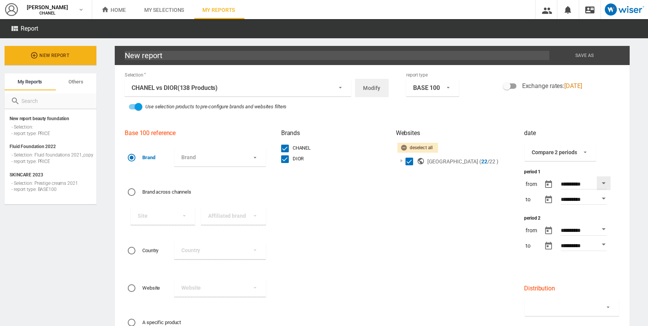
click at [545, 200] on button "button" at bounding box center [548, 199] width 15 height 15
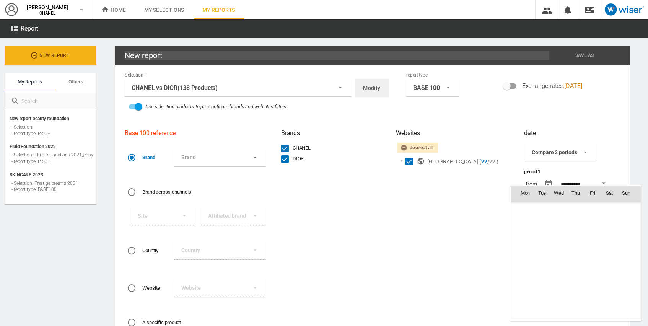
scroll to position [3244, 0]
click at [526, 204] on td "[DATE]" at bounding box center [576, 208] width 130 height 17
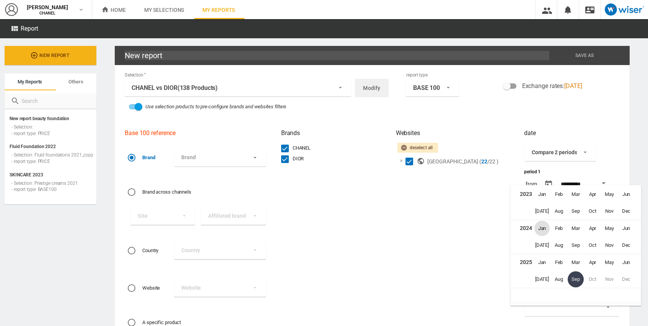
click at [542, 228] on span "Jan" at bounding box center [541, 228] width 15 height 15
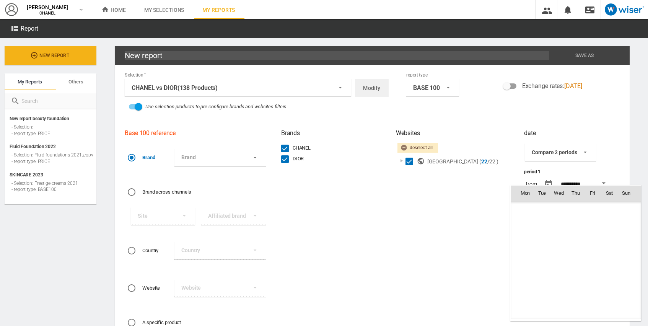
scroll to position [1216, 0]
click at [526, 226] on span "1" at bounding box center [524, 226] width 15 height 15
type input "**********"
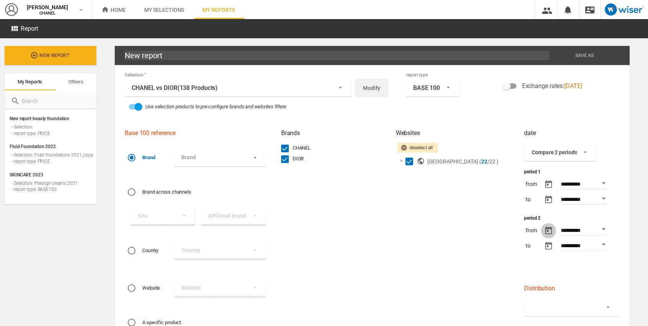
click at [546, 228] on button "button" at bounding box center [548, 230] width 15 height 15
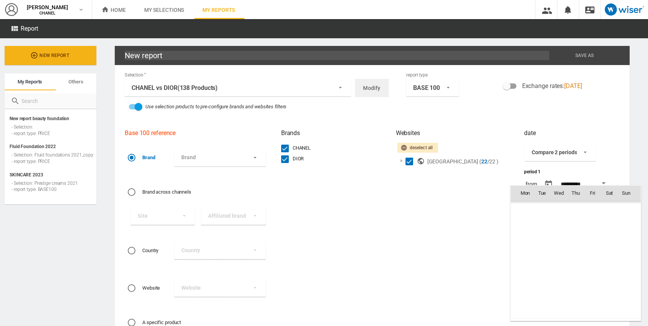
scroll to position [177167, 0]
click at [523, 205] on span "[DATE]" at bounding box center [528, 208] width 16 height 6
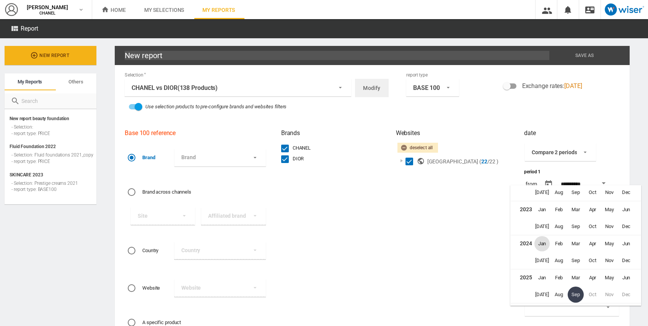
click at [540, 245] on span "Jan" at bounding box center [541, 243] width 15 height 15
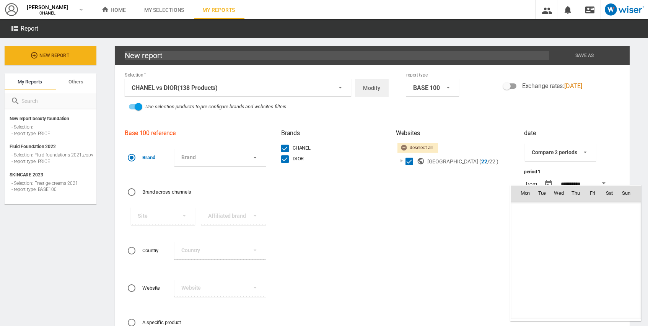
scroll to position [175139, 0]
click at [498, 202] on div at bounding box center [324, 163] width 648 height 326
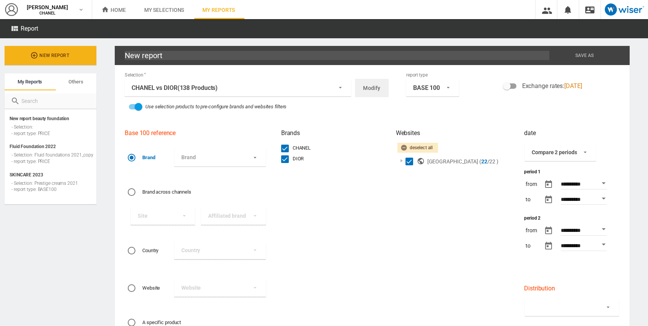
click at [542, 229] on button "button" at bounding box center [548, 230] width 15 height 15
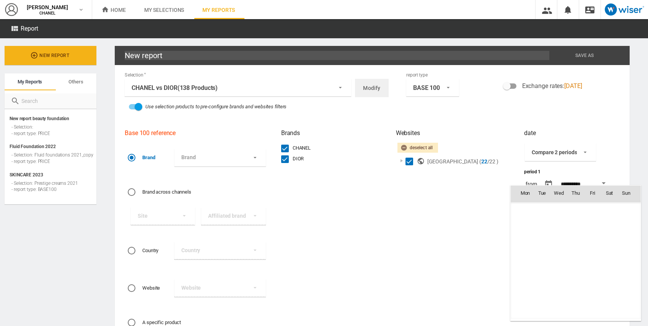
scroll to position [177167, 0]
click at [528, 207] on span "[DATE]" at bounding box center [528, 208] width 16 height 6
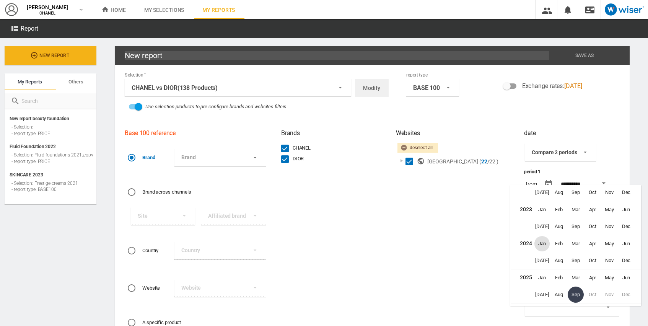
click at [543, 243] on span "Jan" at bounding box center [541, 243] width 15 height 15
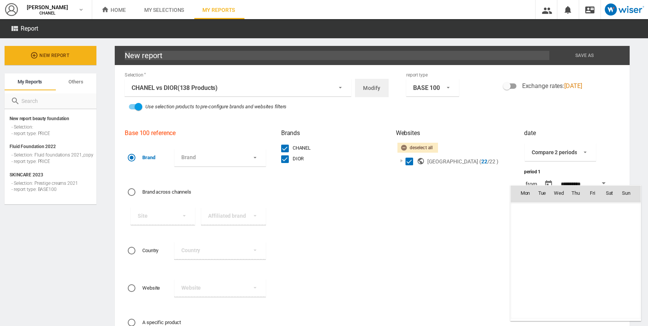
scroll to position [175139, 0]
click at [529, 225] on span "1" at bounding box center [524, 226] width 15 height 15
type input "**********"
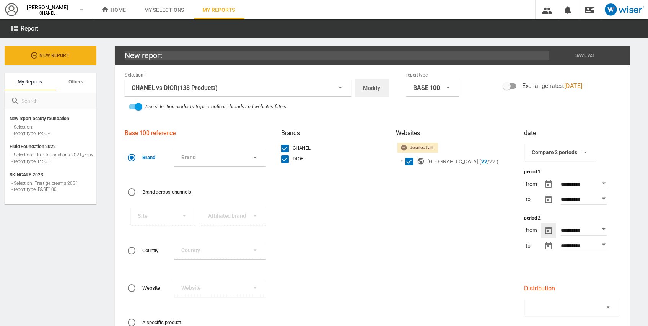
click at [547, 241] on button "button" at bounding box center [548, 245] width 15 height 15
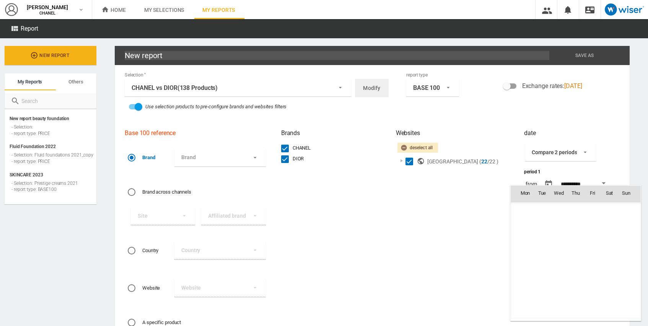
scroll to position [2028, 0]
click at [530, 209] on span "[DATE]" at bounding box center [528, 208] width 16 height 6
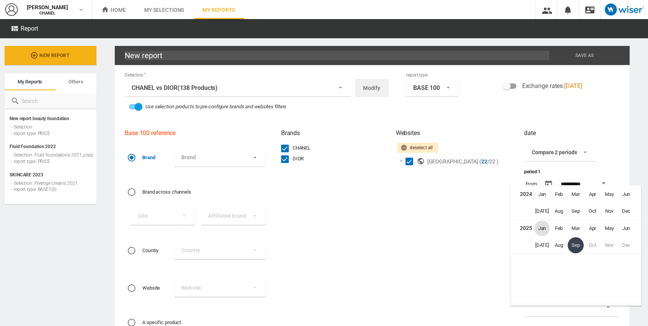
click at [543, 231] on span "Jan" at bounding box center [541, 228] width 15 height 15
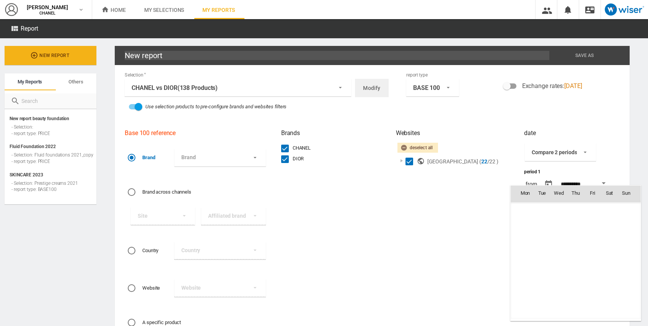
scroll to position [1216, 0]
click at [556, 224] on span "1" at bounding box center [558, 226] width 15 height 15
type input "**********"
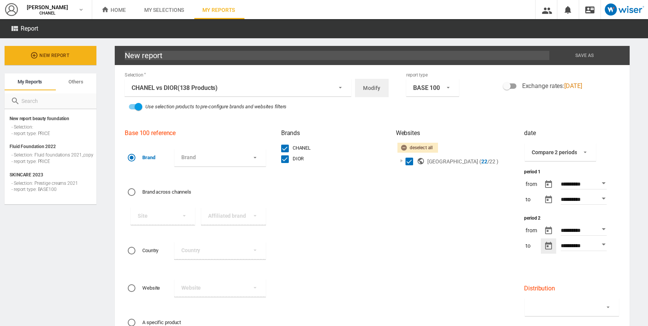
click at [469, 221] on div "Websites Deselect all United States of America ( 22 /22 )" at bounding box center [456, 233] width 129 height 218
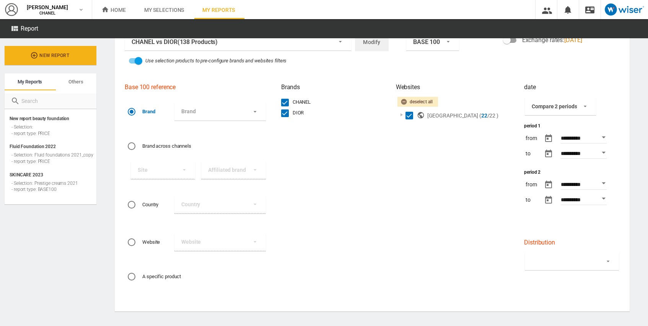
scroll to position [47, 0]
click at [555, 263] on md-select at bounding box center [572, 261] width 94 height 18
click at [485, 241] on md-backdrop at bounding box center [324, 163] width 648 height 326
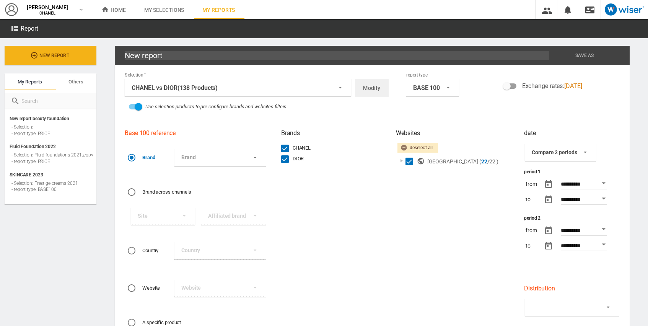
click at [200, 57] on input "New report" at bounding box center [337, 55] width 425 height 9
drag, startPoint x: 200, startPoint y: 57, endPoint x: 66, endPoint y: 57, distance: 134.2
click at [66, 57] on div "New report My reports Others My reports Others New report beauty foundation - S…" at bounding box center [324, 182] width 648 height 288
type input "c"
type input "CHANEL vs DIOR"
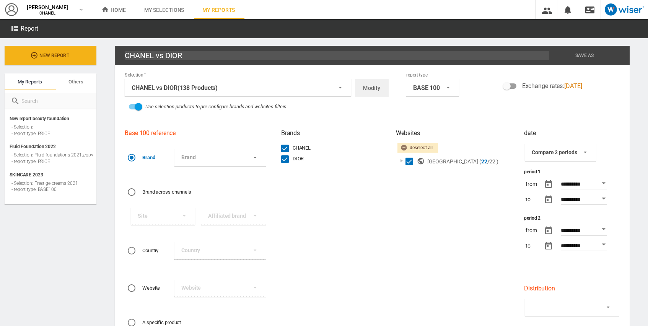
click at [628, 96] on div "CHANEL vs DIOR Save Save as Rename [GEOGRAPHIC_DATA] [GEOGRAPHIC_DATA] Export t…" at bounding box center [372, 205] width 552 height 334
click at [428, 90] on div "BASE 100" at bounding box center [426, 87] width 27 height 7
click at [421, 117] on md-option "TREND" at bounding box center [430, 120] width 65 height 16
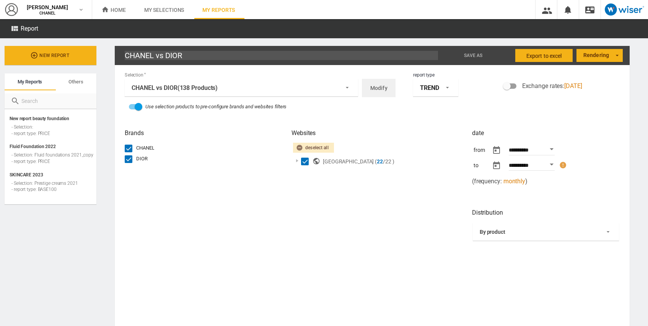
click at [430, 85] on div "TREND" at bounding box center [429, 87] width 19 height 7
click at [422, 71] on div "PRICE" at bounding box center [417, 72] width 15 height 8
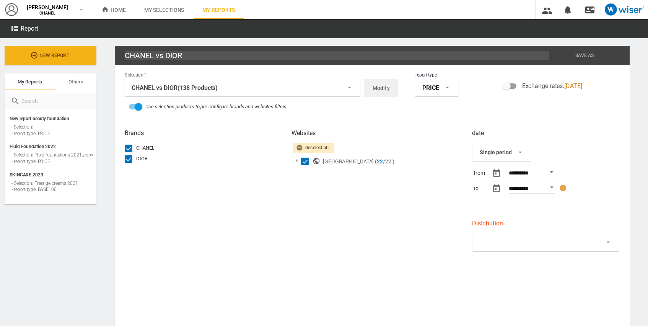
click at [428, 85] on div "PRICE" at bounding box center [430, 87] width 17 height 7
click at [424, 107] on md-option "TREND" at bounding box center [434, 104] width 55 height 16
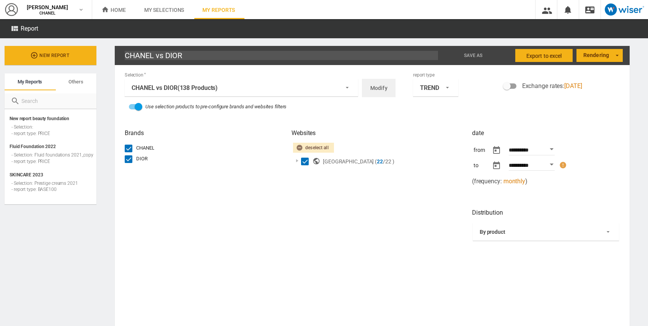
click at [562, 165] on icon "Chosen date is not today's date" at bounding box center [563, 165] width 8 height 8
click at [551, 165] on button "Open calendar" at bounding box center [552, 165] width 14 height 14
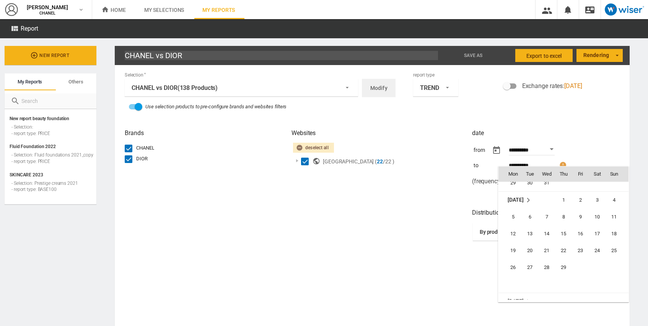
click at [516, 196] on td "[DATE]" at bounding box center [526, 200] width 57 height 17
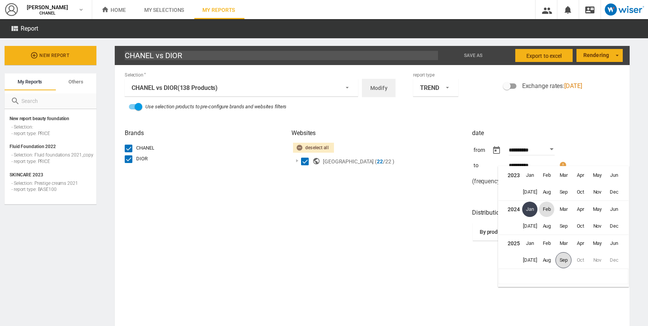
click at [563, 266] on span "Sep" at bounding box center [563, 260] width 16 height 16
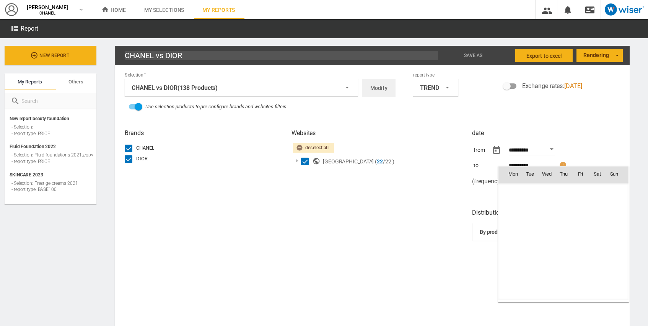
scroll to position [3243, 0]
click at [543, 222] on span "10" at bounding box center [547, 224] width 16 height 16
type input "**********"
click at [390, 207] on div "Websites Deselect all United States of America ( 22 /22 )" at bounding box center [378, 226] width 181 height 204
click at [546, 151] on button "Open calendar" at bounding box center [552, 149] width 14 height 14
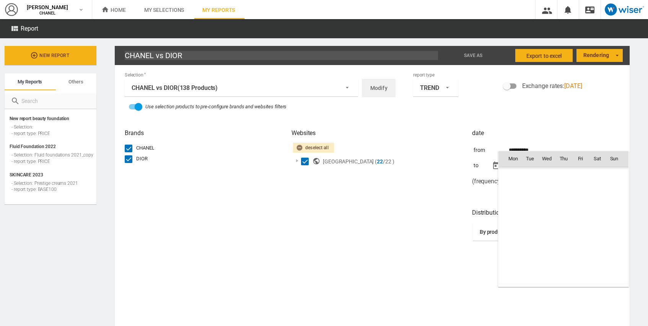
scroll to position [174000, 0]
click at [518, 206] on td "[DATE]" at bounding box center [563, 200] width 130 height 17
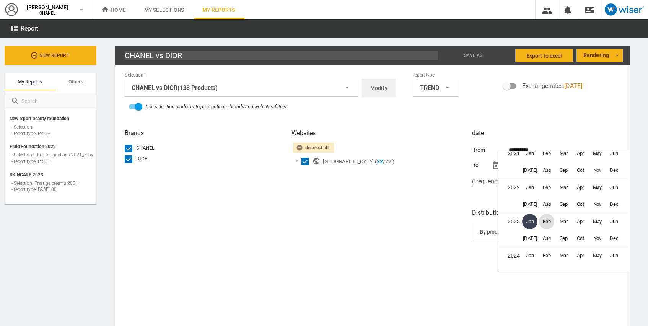
scroll to position [4720, 0]
click at [536, 224] on span "Jan" at bounding box center [529, 221] width 15 height 15
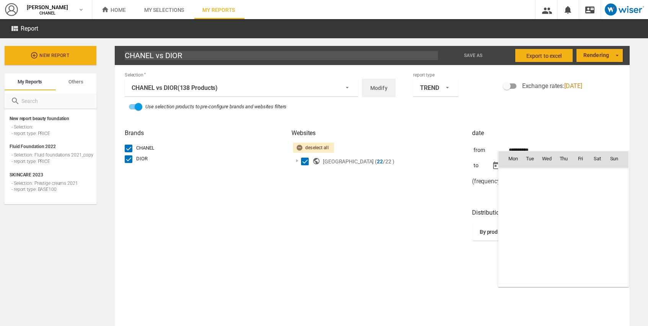
scroll to position [172707, 0]
click at [596, 174] on span "1" at bounding box center [596, 175] width 15 height 15
type input "**********"
click at [593, 101] on div "Use selection products to pre-configure brands and websites filters" at bounding box center [372, 106] width 503 height 11
click at [602, 54] on md-select "Rendering Bar chart Grouped bar chart Histogram By country Trend chart" at bounding box center [599, 55] width 46 height 13
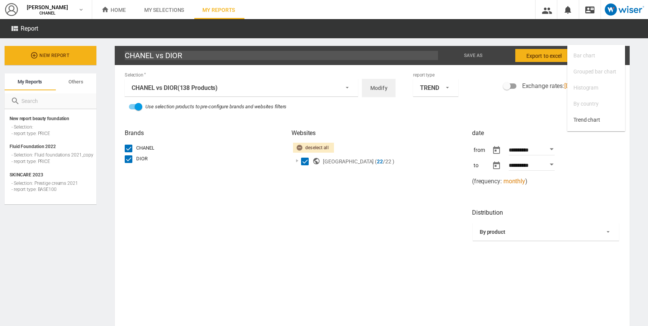
click at [540, 51] on md-backdrop at bounding box center [324, 163] width 648 height 326
click at [532, 54] on span "Export to Excel" at bounding box center [544, 56] width 36 height 14
